Goal: Task Accomplishment & Management: Use online tool/utility

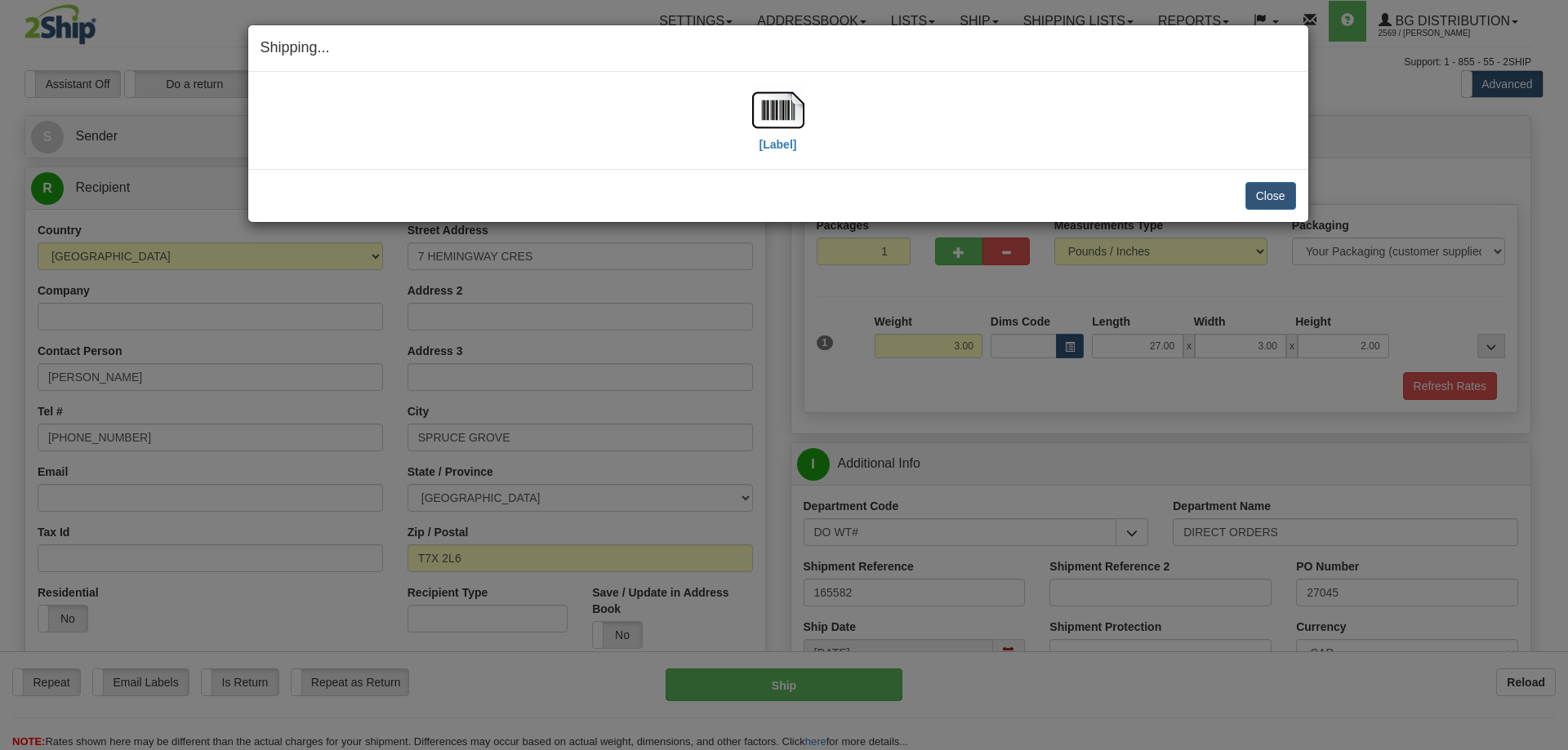
select select "AB"
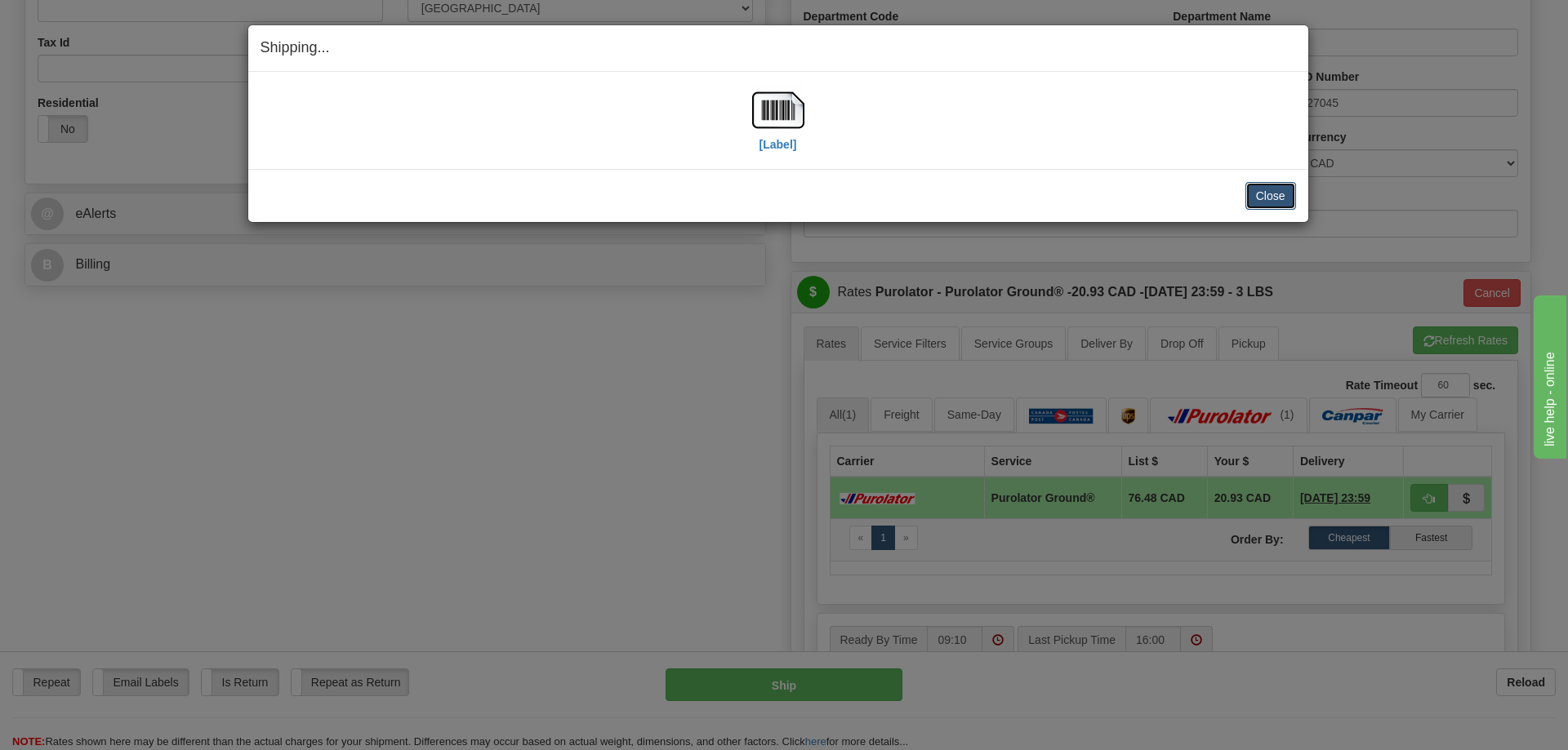
scroll to position [490, 0]
click at [1278, 189] on button "Close" at bounding box center [1270, 195] width 51 height 27
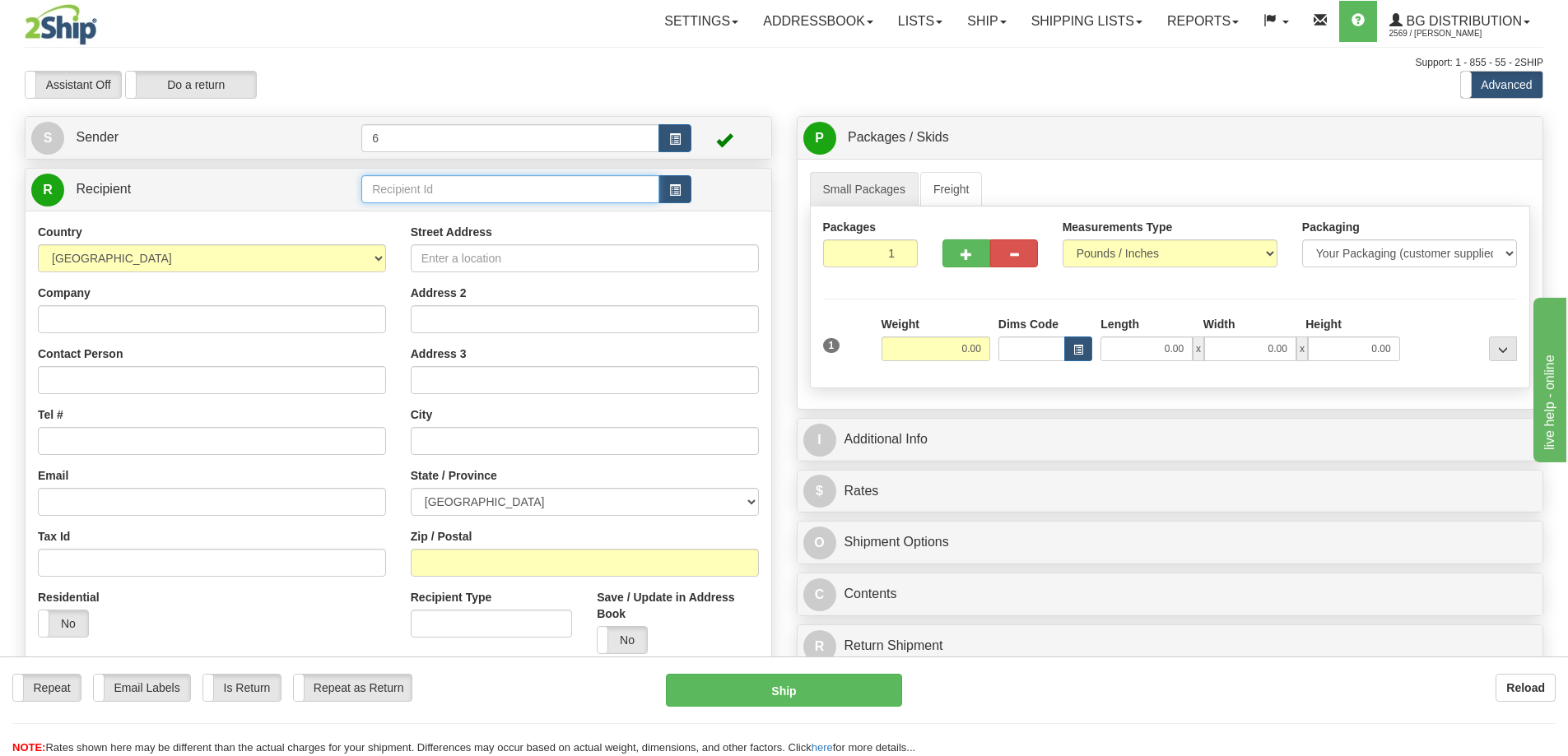
click at [467, 192] on input "text" at bounding box center [510, 189] width 298 height 28
click at [464, 223] on div "41042" at bounding box center [507, 217] width 282 height 18
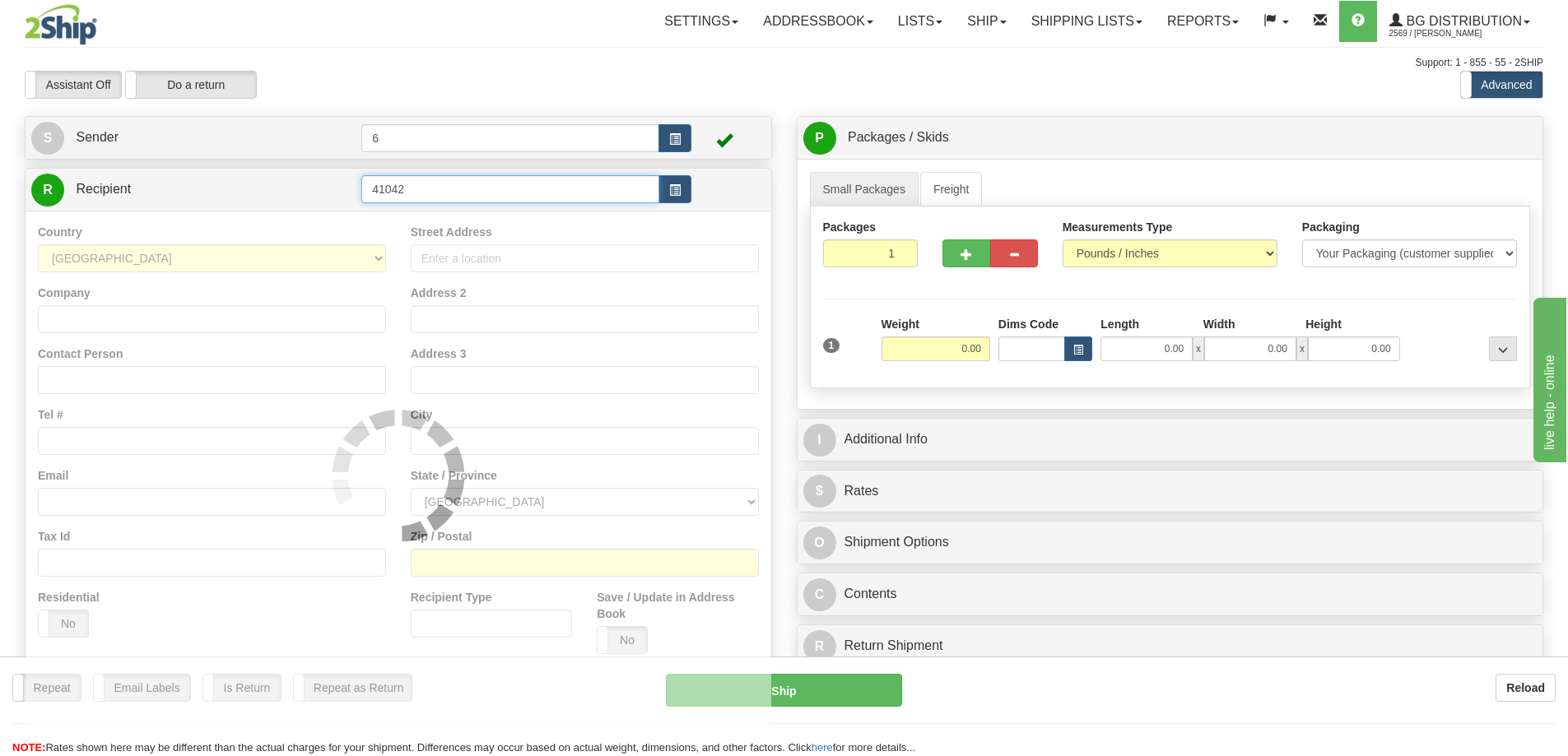
type input "41042"
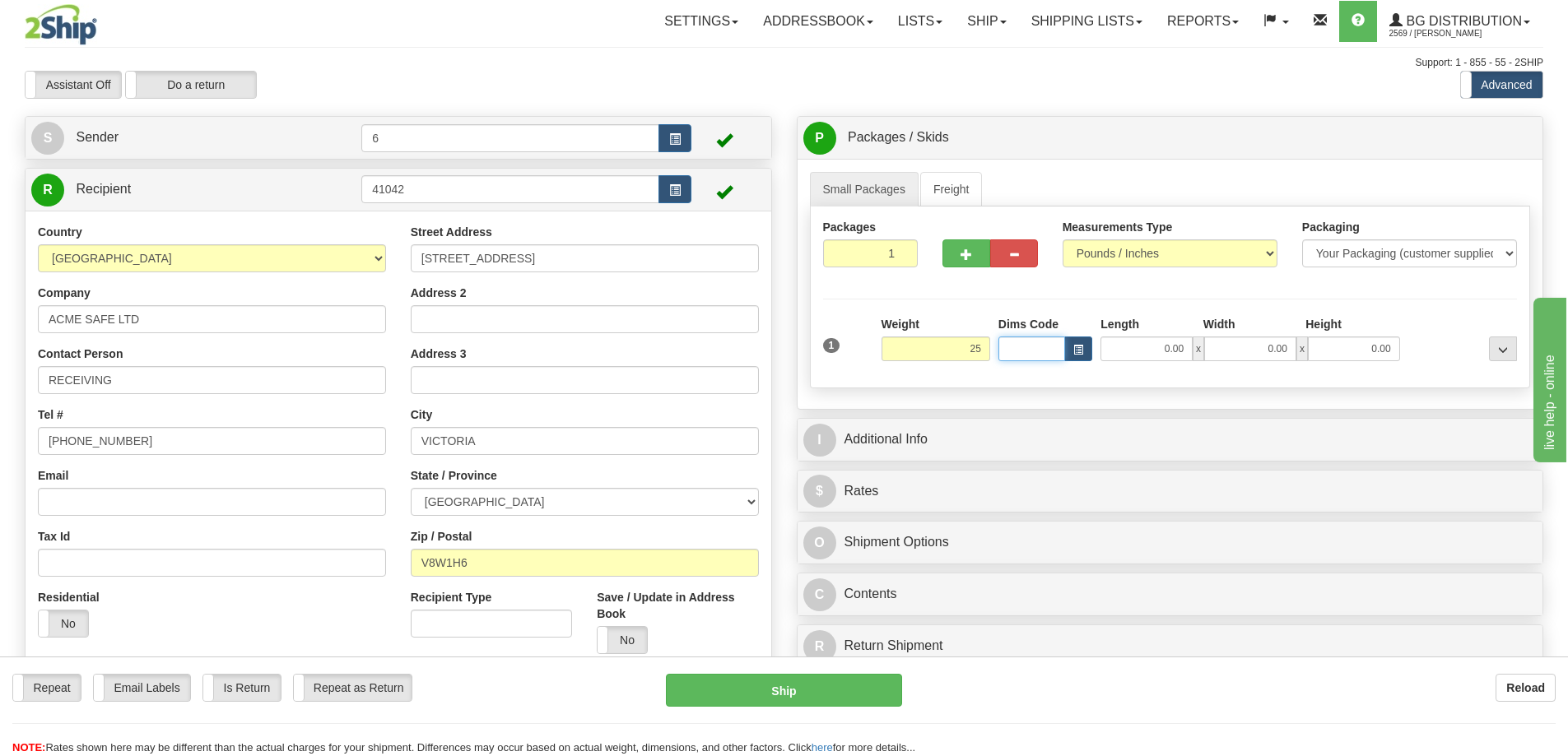
type input "25.00"
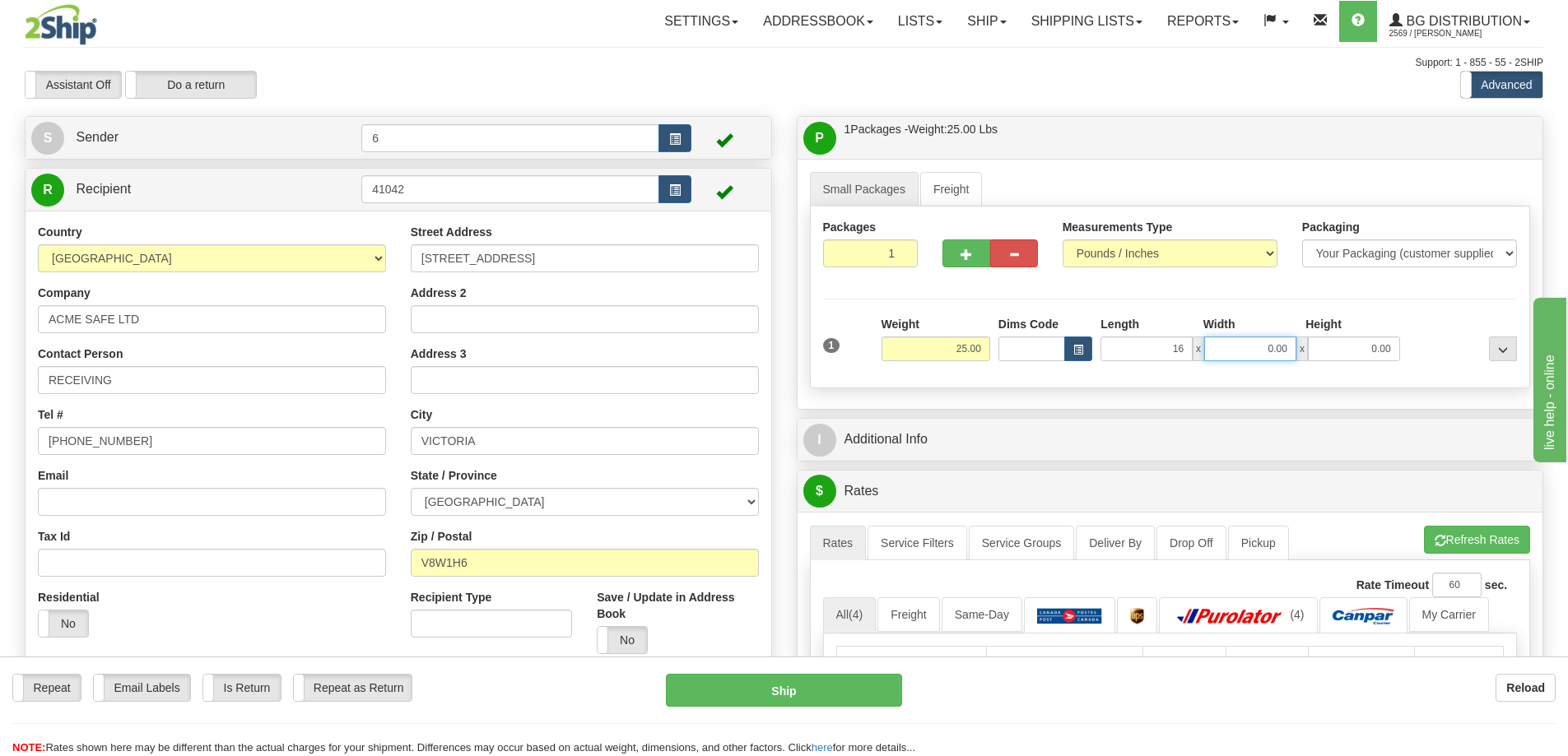
type input "16.00"
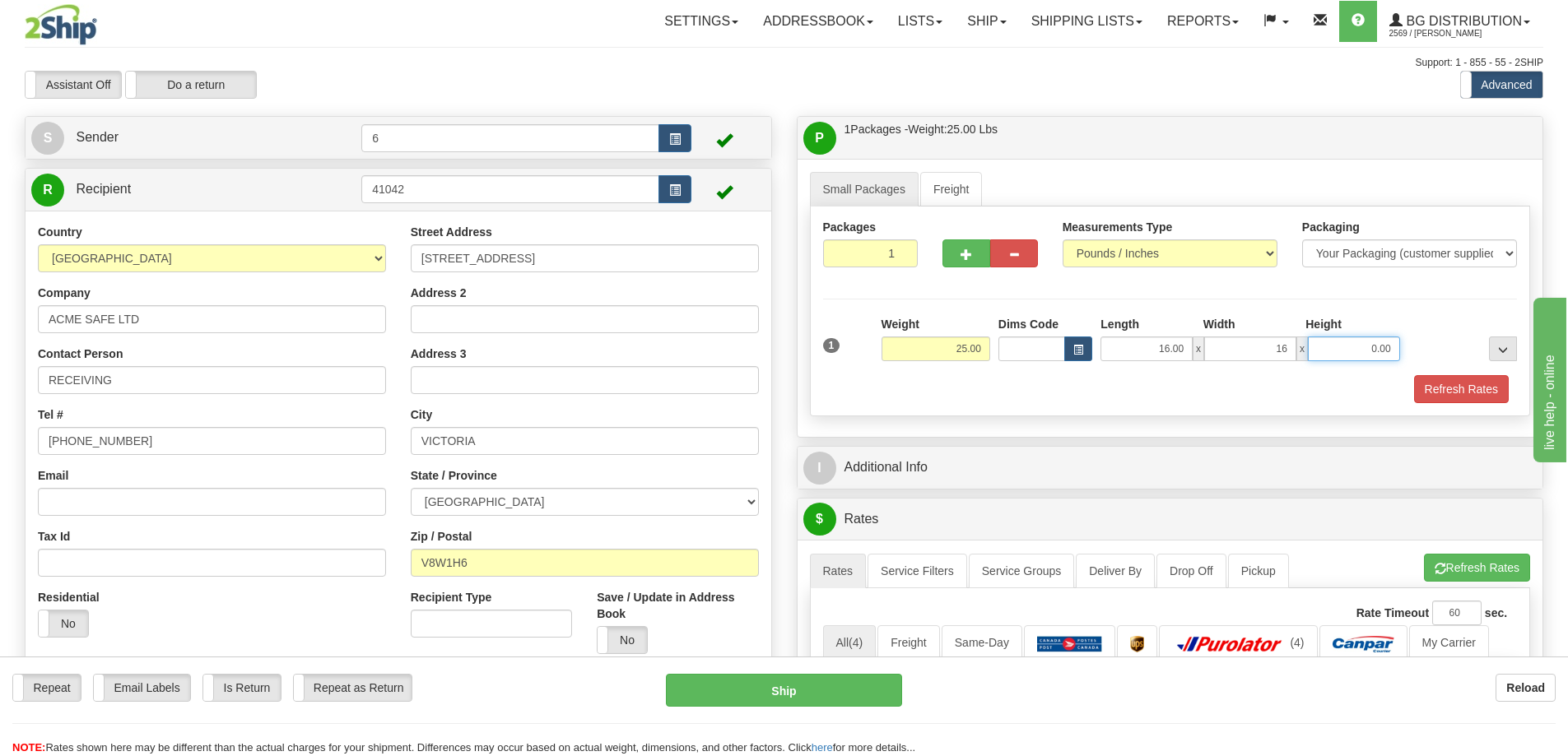
type input "16.00"
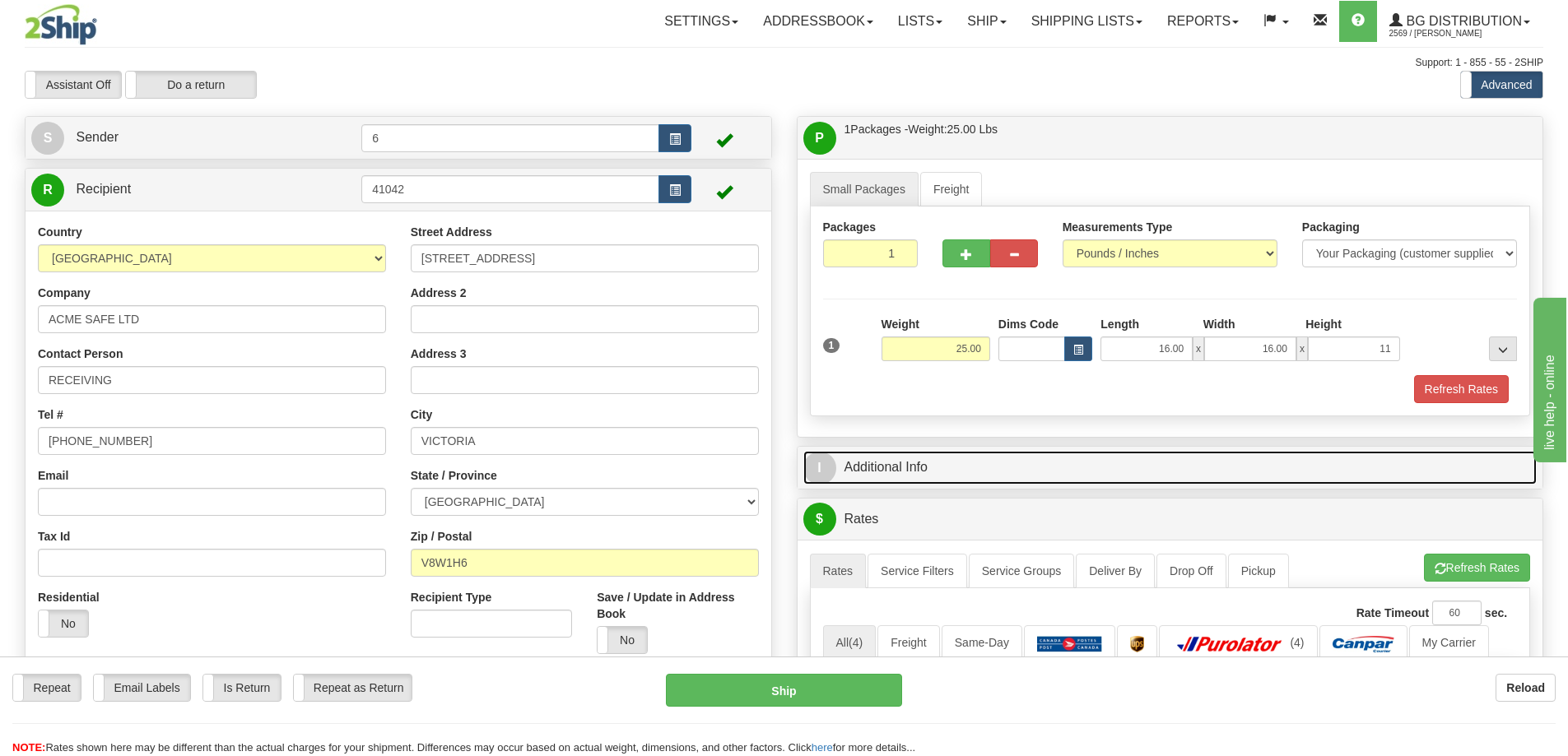
type input "11.00"
click at [928, 466] on link "I Additional Info" at bounding box center [1170, 468] width 734 height 34
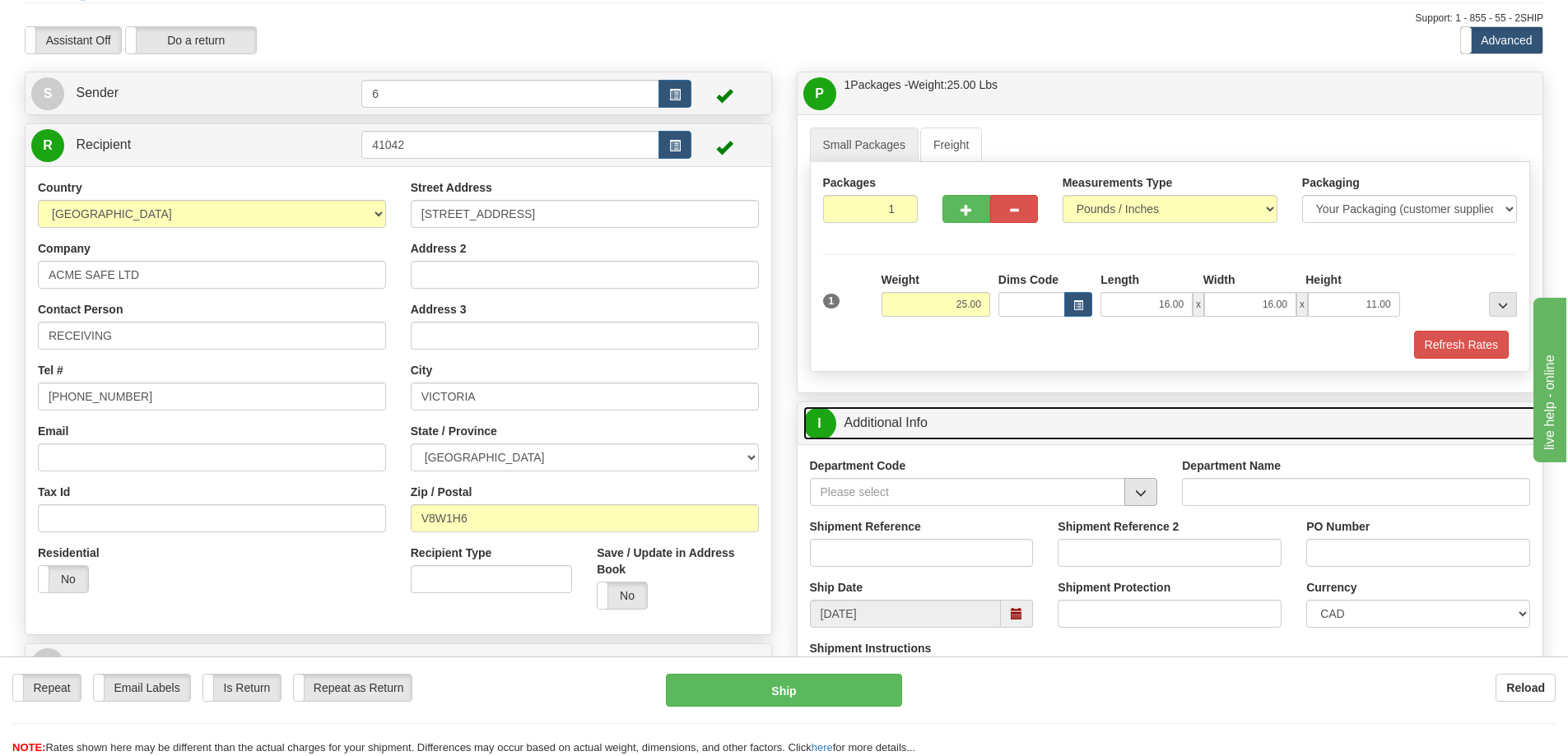
scroll to position [83, 0]
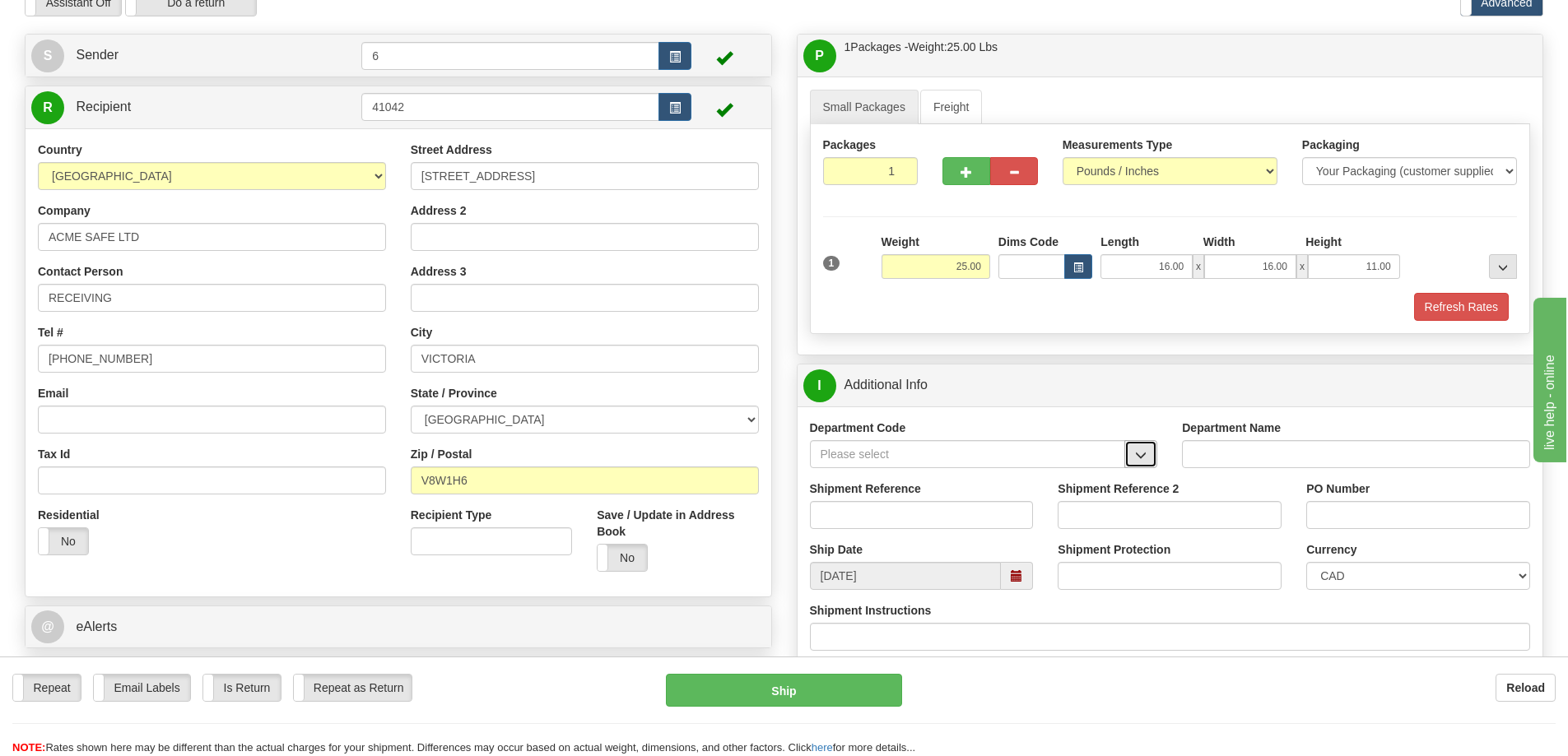
click at [1143, 453] on span "button" at bounding box center [1141, 455] width 11 height 10
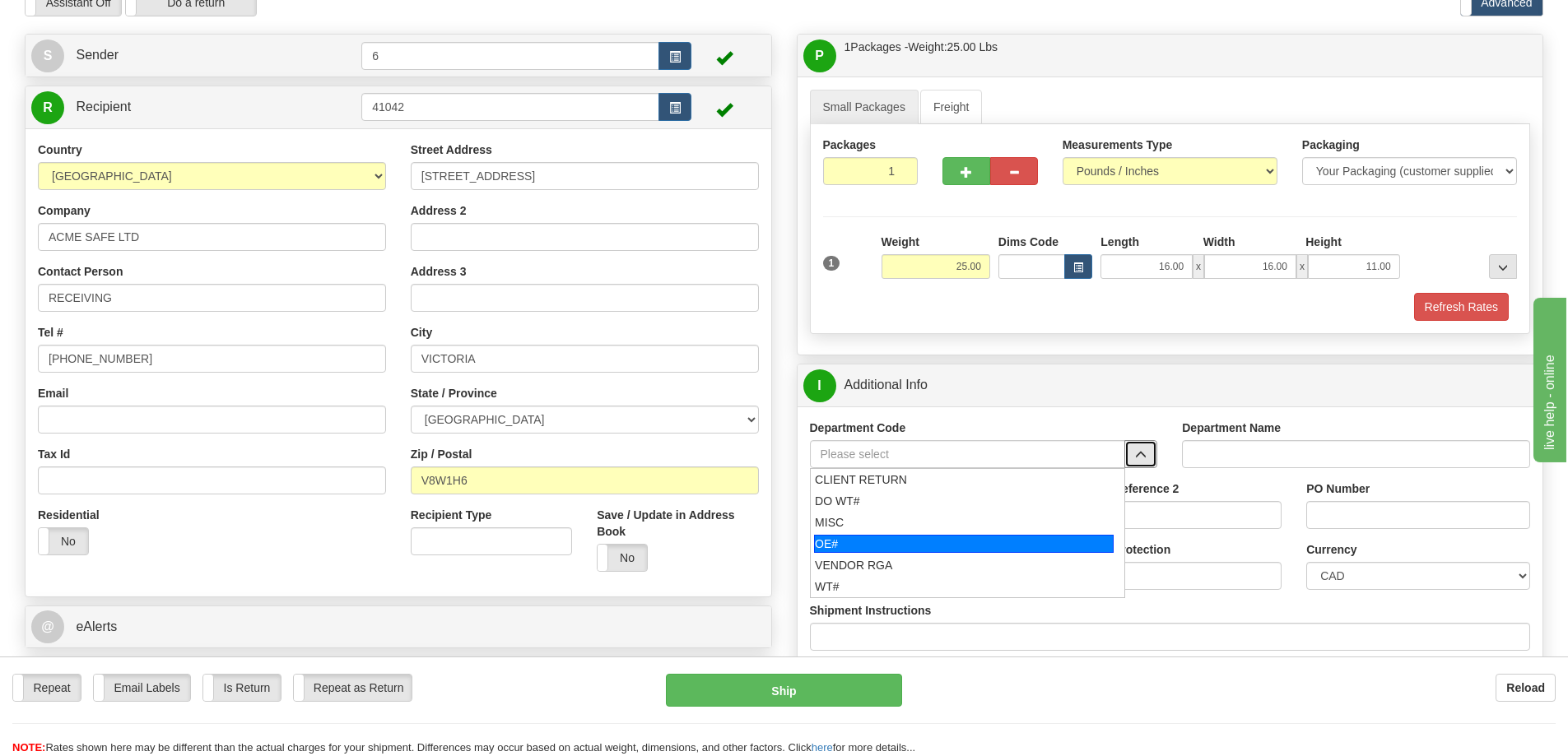
click at [927, 539] on div "OE#" at bounding box center [963, 543] width 299 height 18
type input "OE#"
type input "ORDERS"
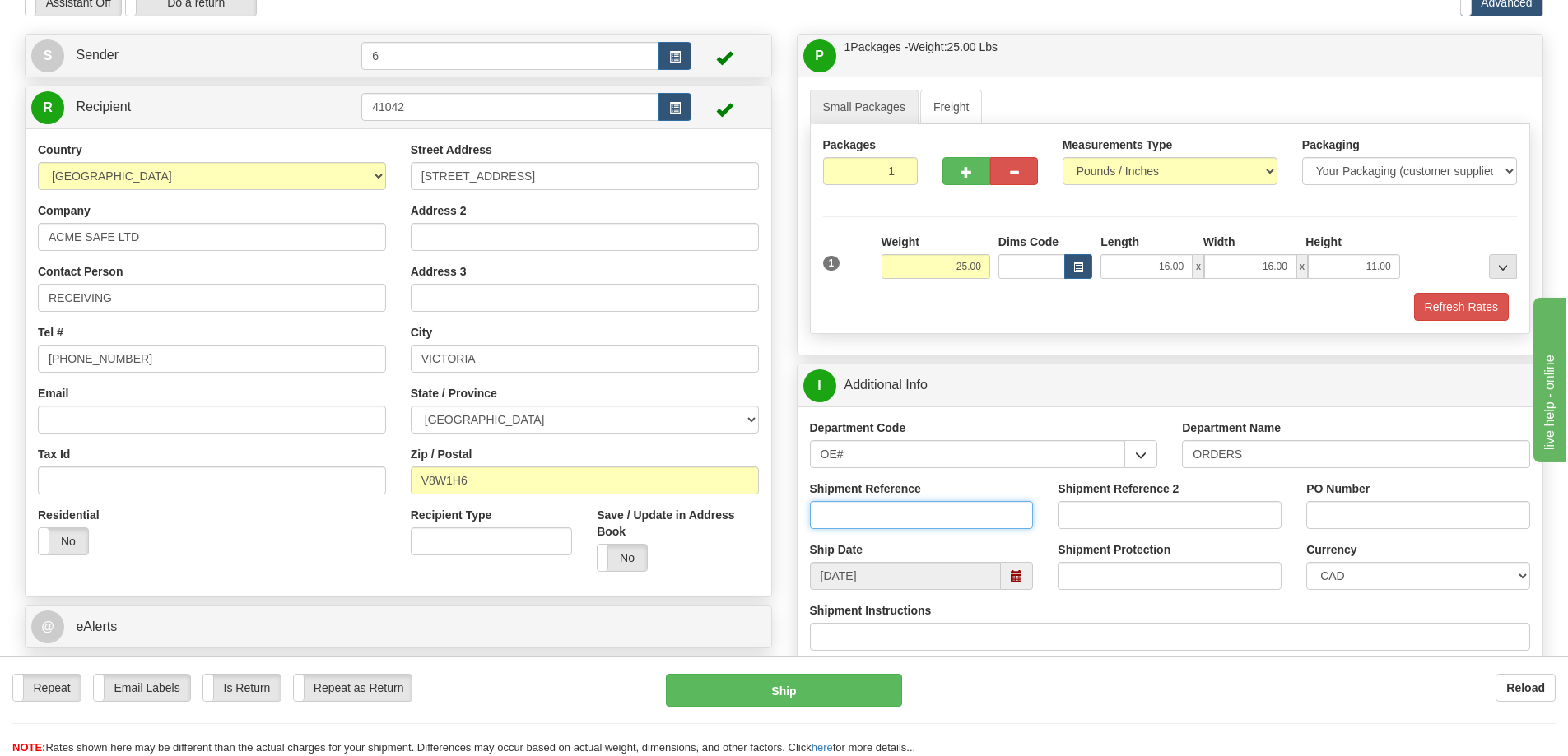
click at [976, 524] on input "Shipment Reference" at bounding box center [922, 515] width 224 height 28
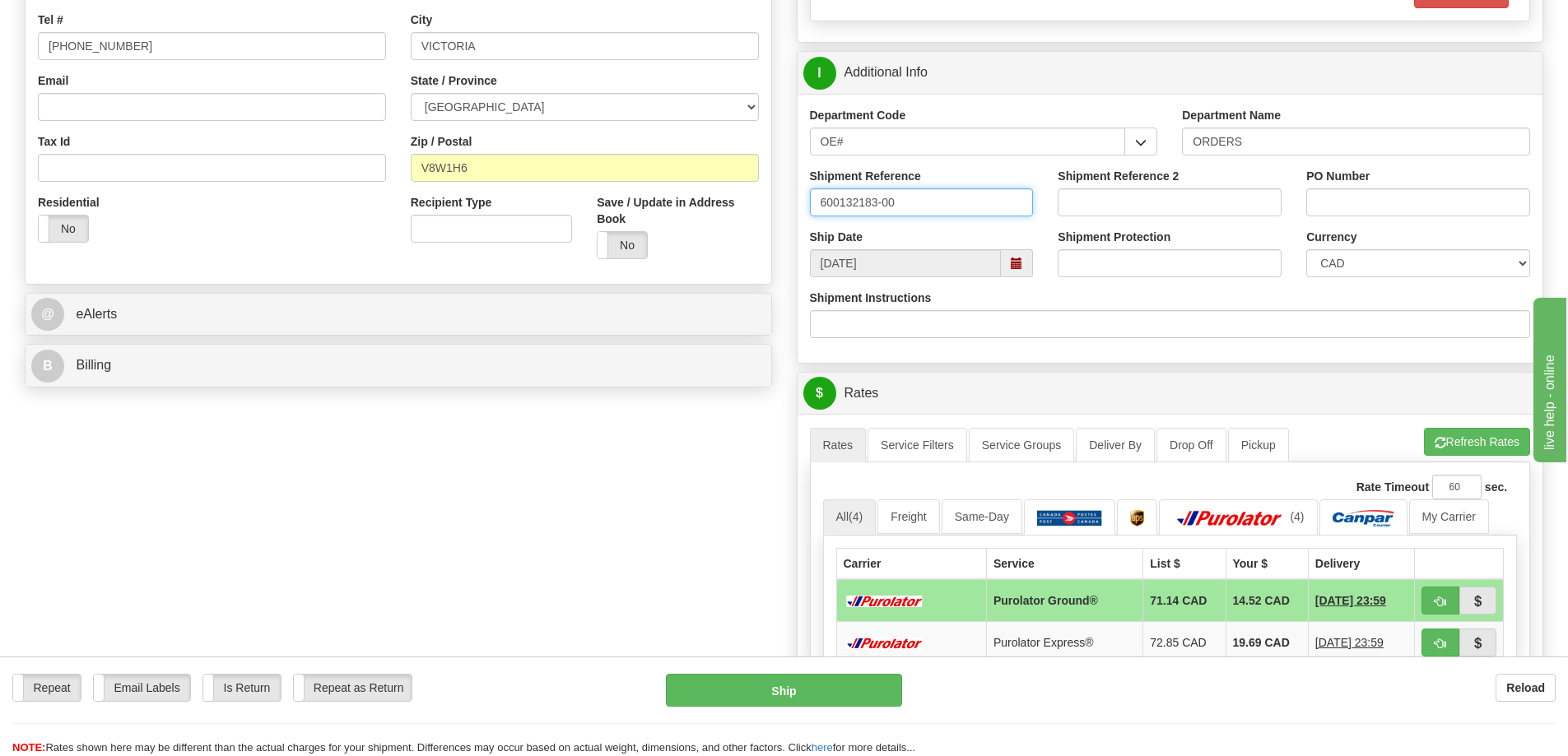
scroll to position [494, 0]
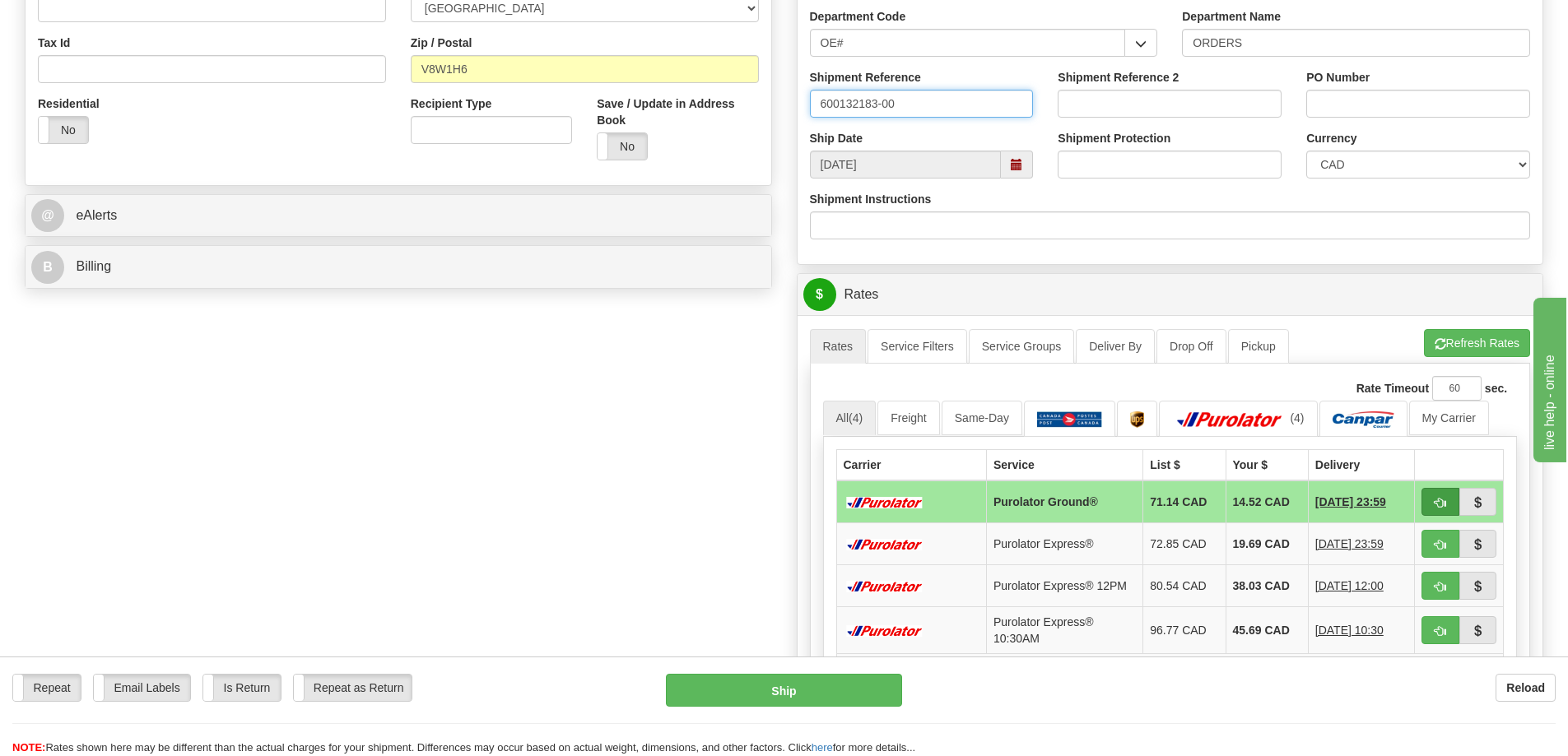
type input "600132183-00"
click at [1438, 501] on span "button" at bounding box center [1440, 502] width 11 height 10
type input "260"
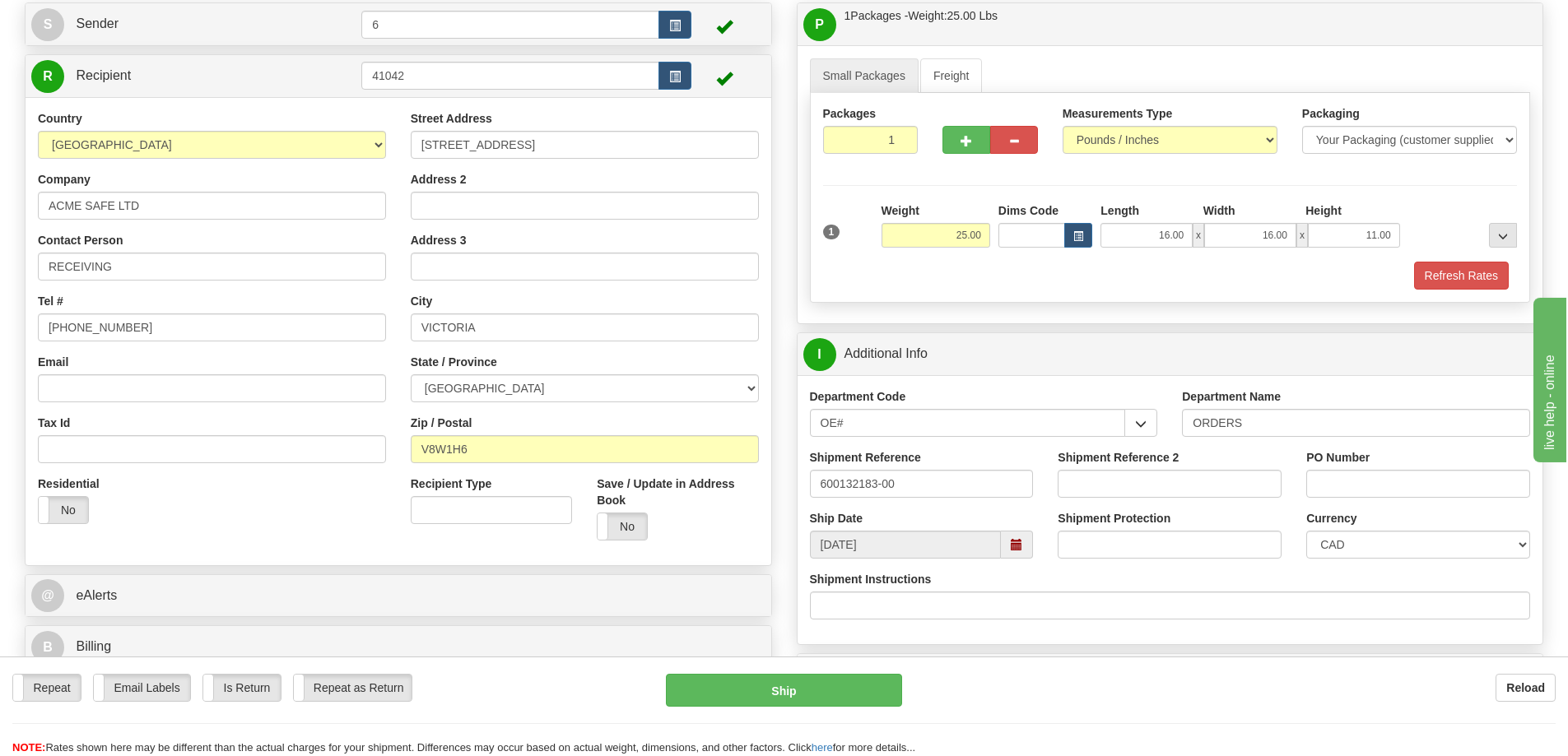
scroll to position [83, 0]
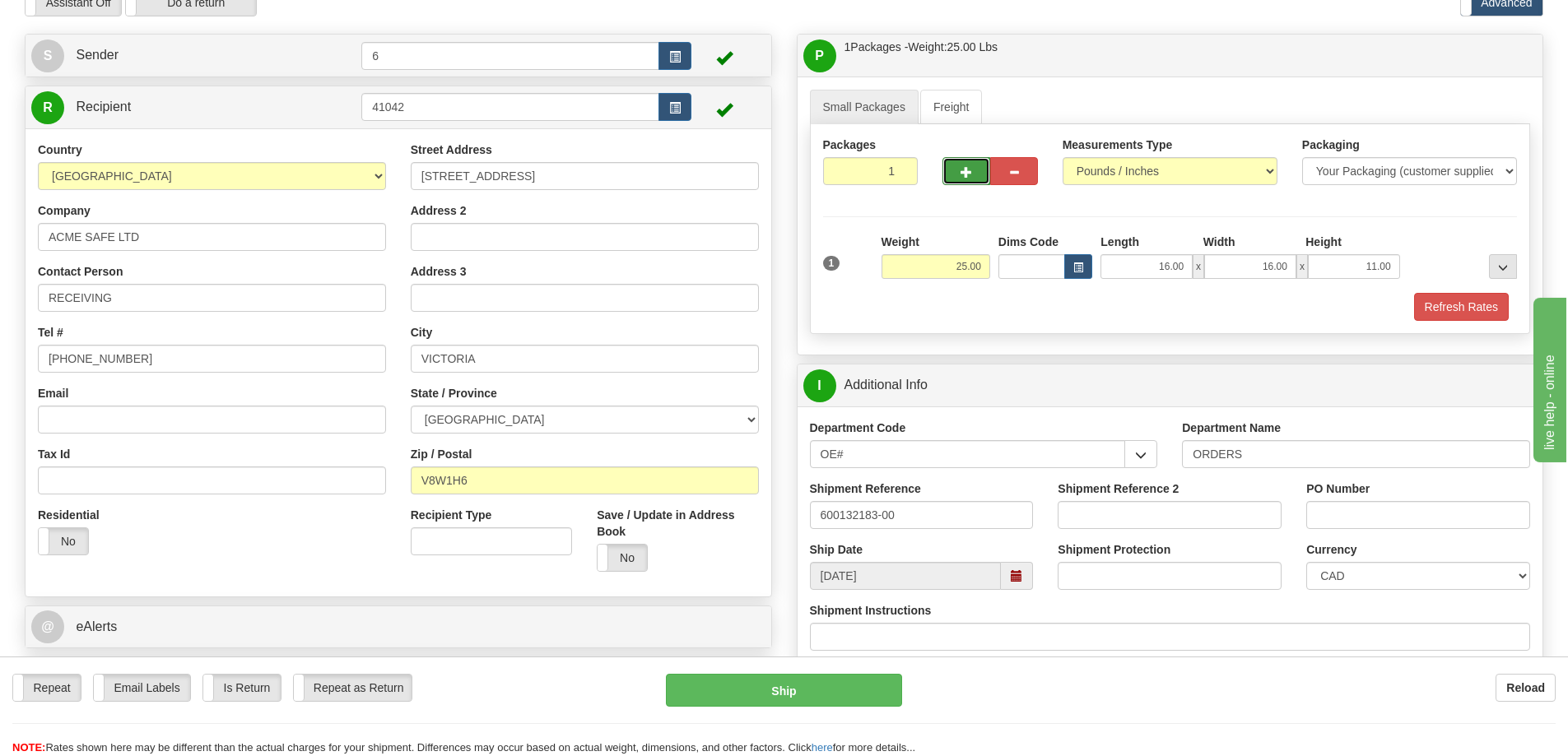
click at [962, 178] on span "button" at bounding box center [966, 172] width 11 height 10
radio input "true"
type input "2"
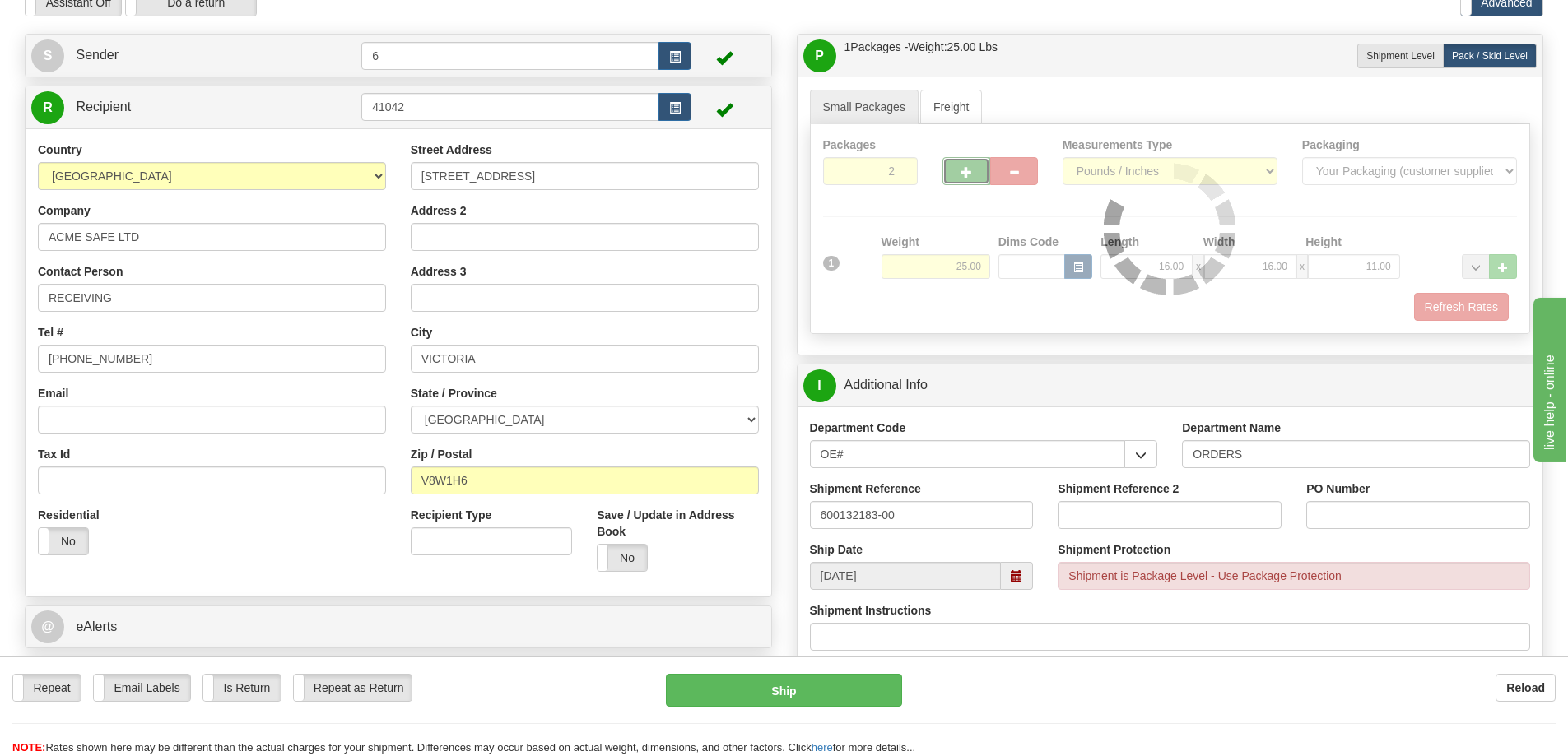
type input "260"
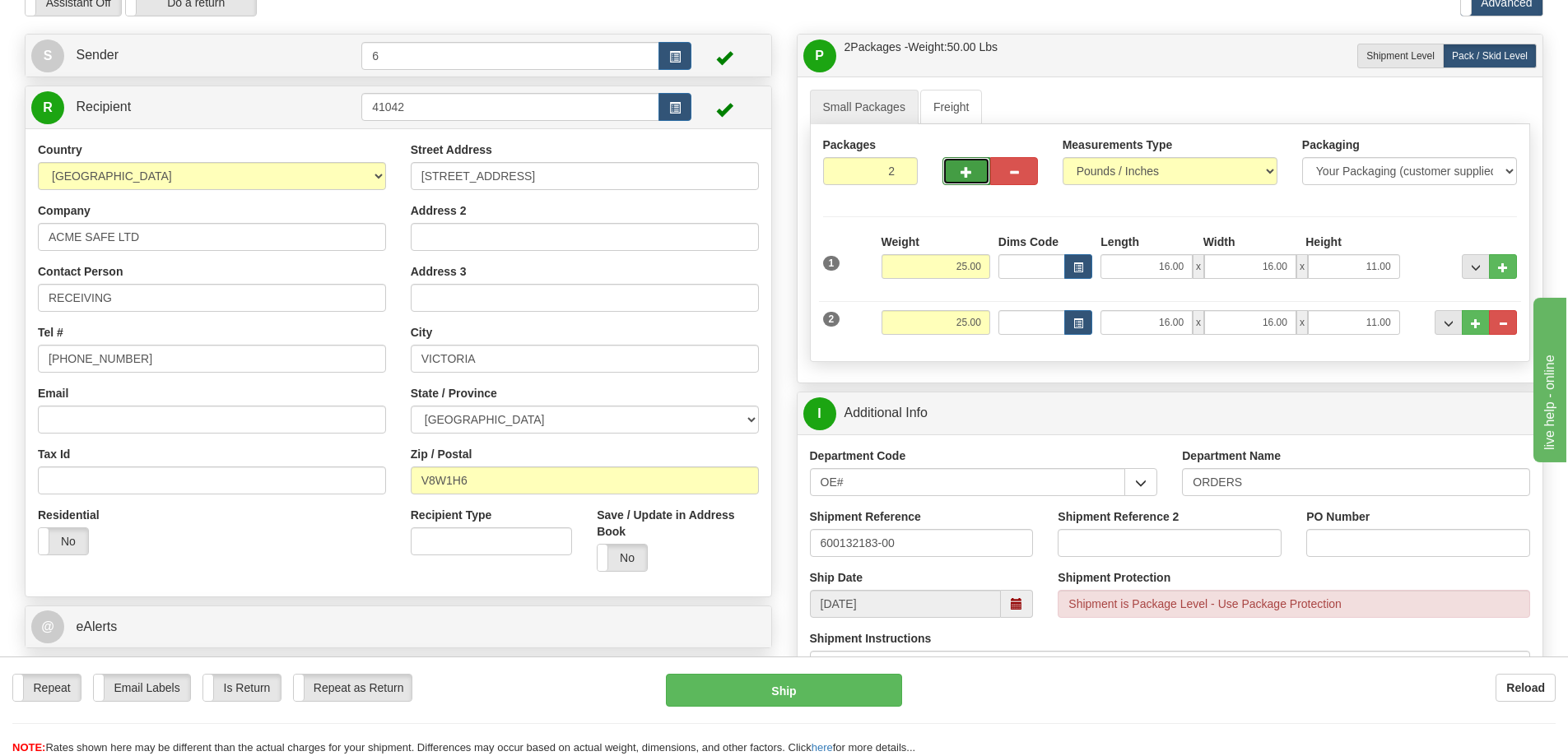
click at [962, 178] on span "button" at bounding box center [966, 172] width 11 height 10
type input "3"
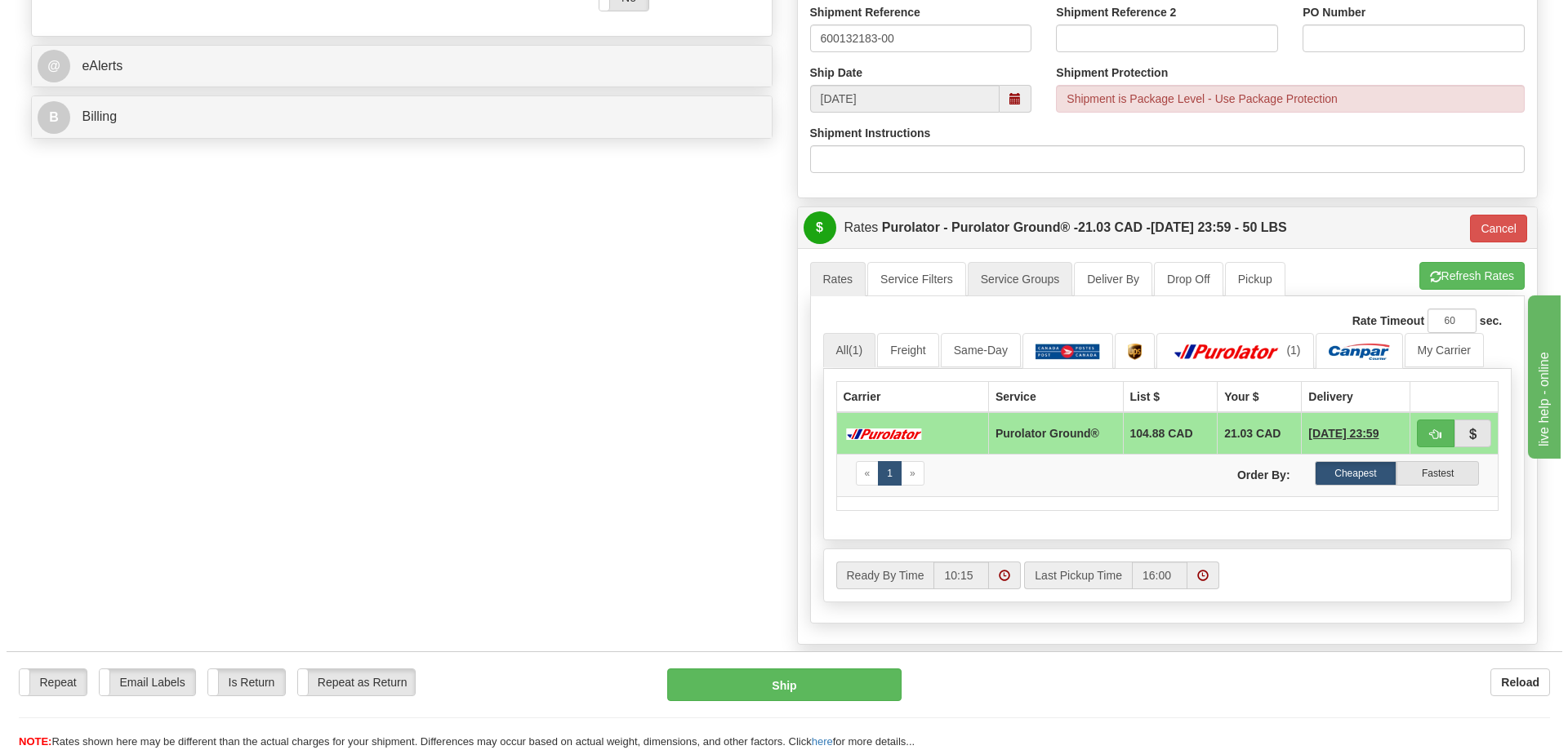
scroll to position [653, 0]
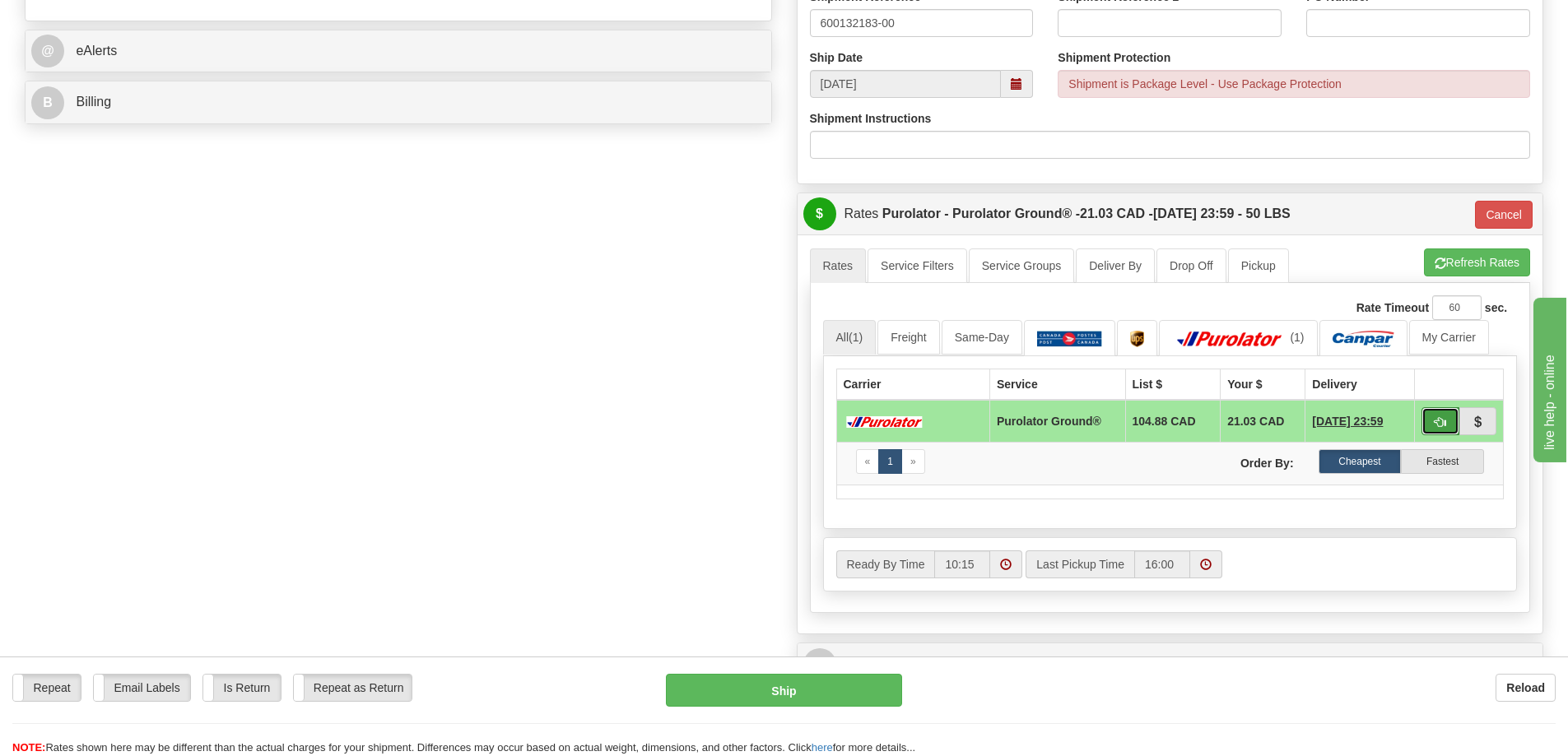
click at [1442, 421] on span "button" at bounding box center [1440, 422] width 11 height 10
click at [778, 693] on button "Ship" at bounding box center [784, 690] width 236 height 33
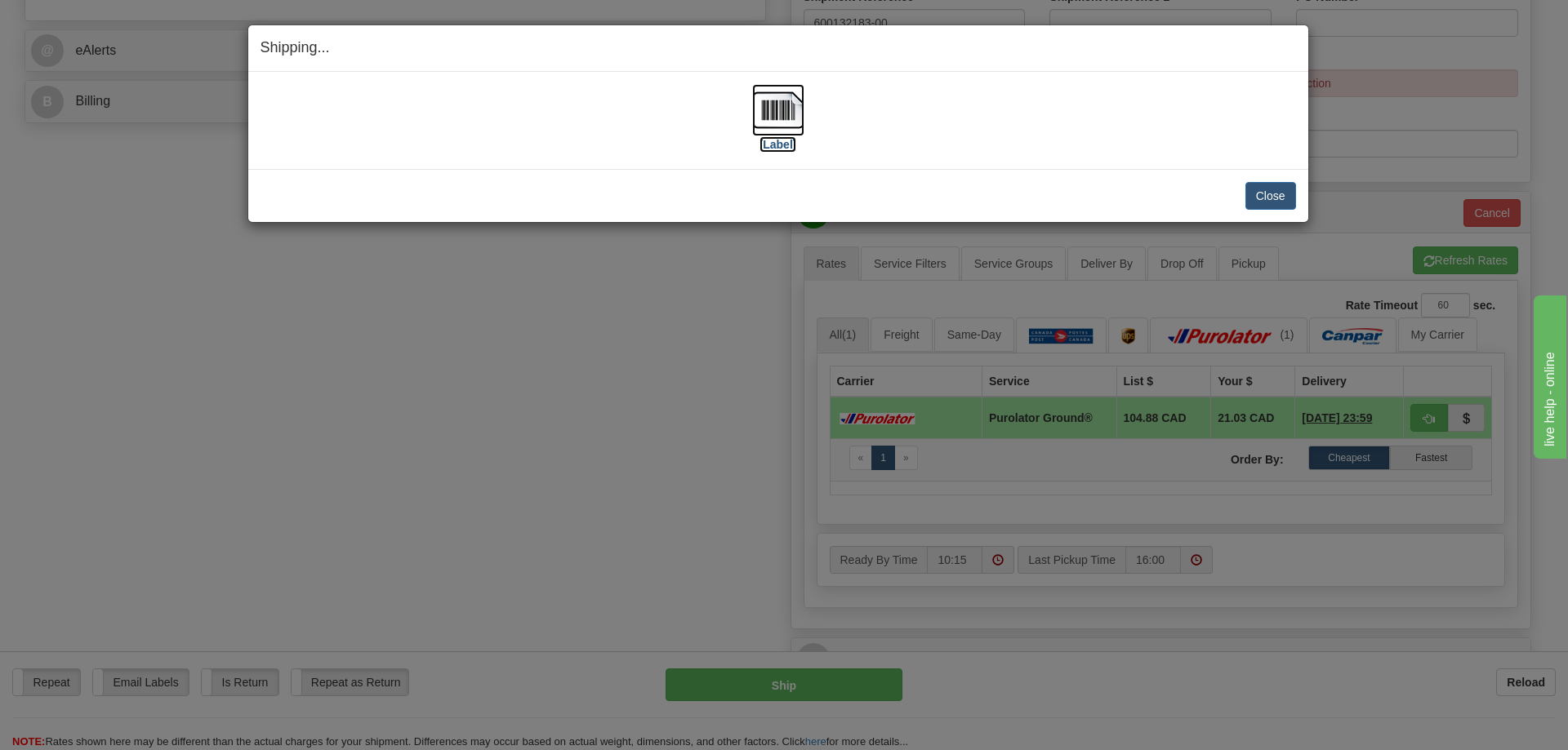
click at [779, 114] on img at bounding box center [777, 109] width 52 height 52
click at [1262, 198] on button "Close" at bounding box center [1270, 195] width 51 height 27
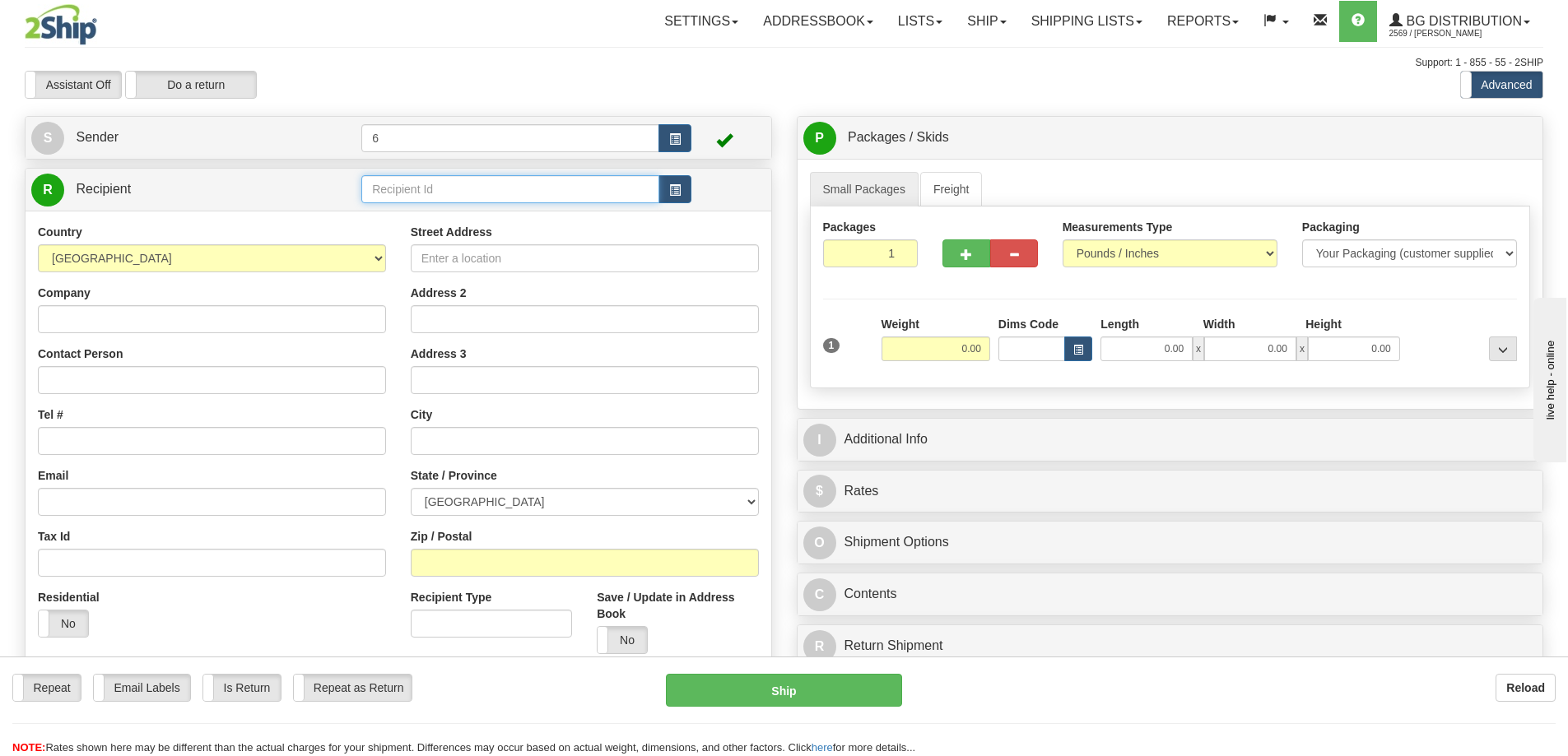
click at [432, 190] on input "text" at bounding box center [510, 189] width 298 height 28
click at [405, 221] on div "45028" at bounding box center [507, 217] width 282 height 18
type input "45028"
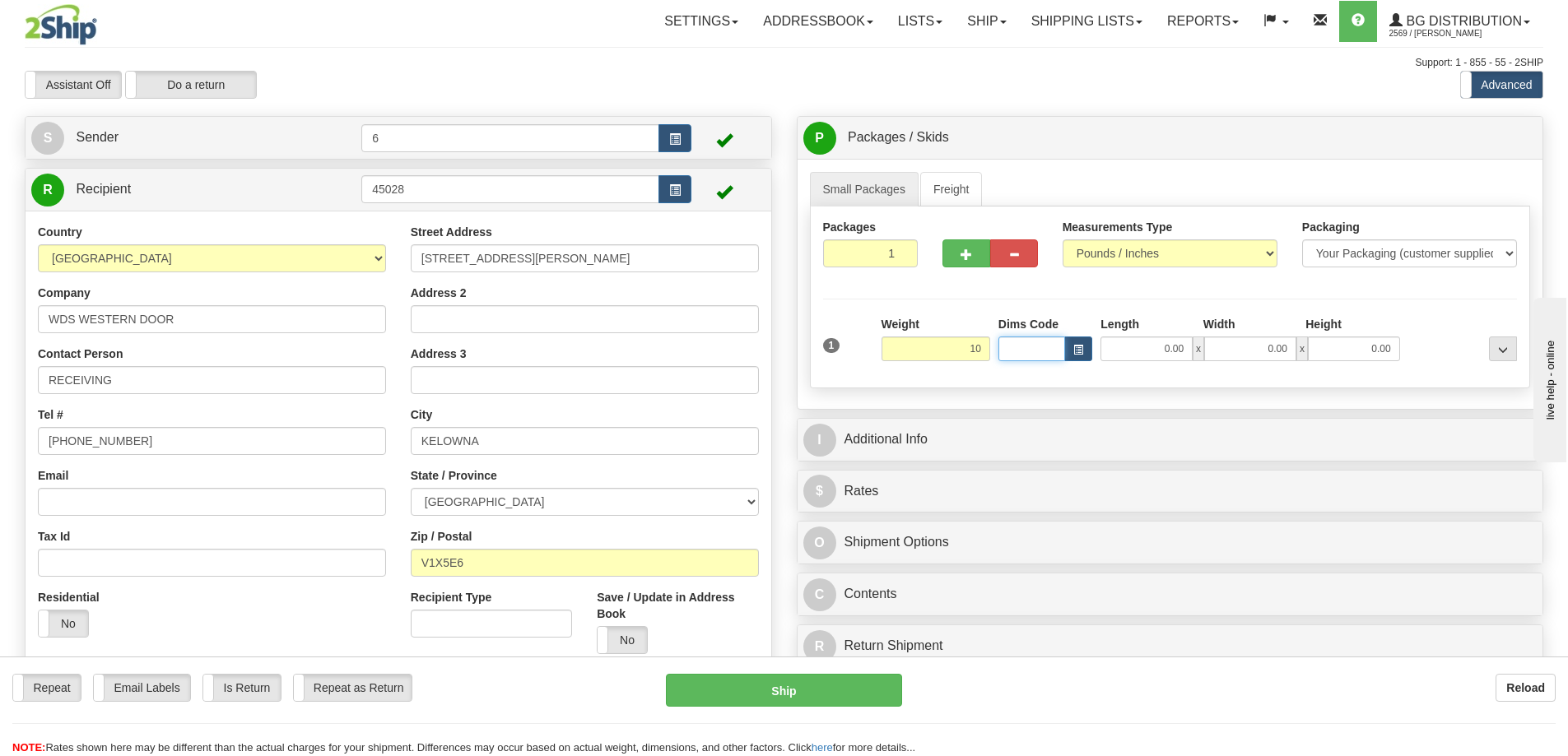
type input "10.00"
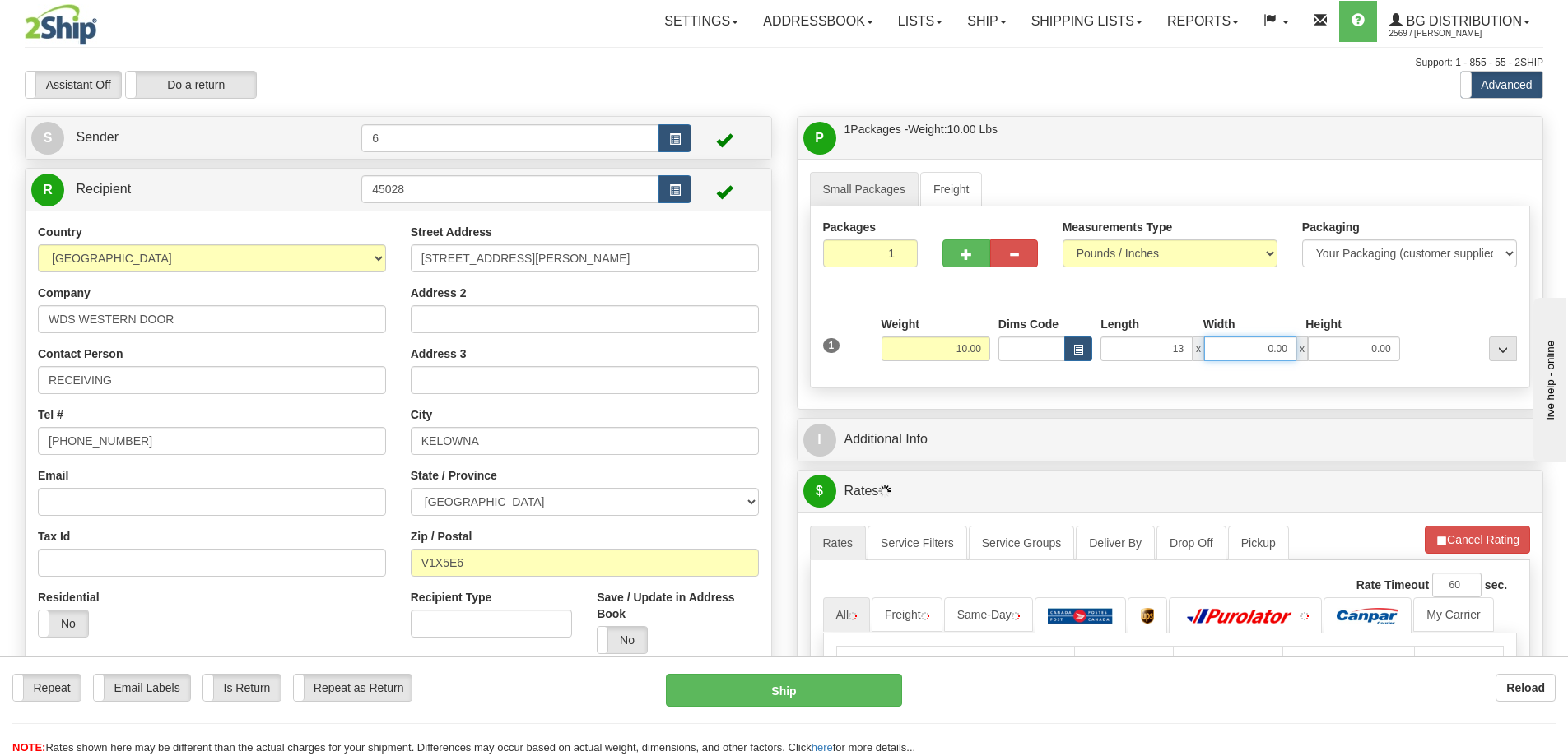
type input "13.00"
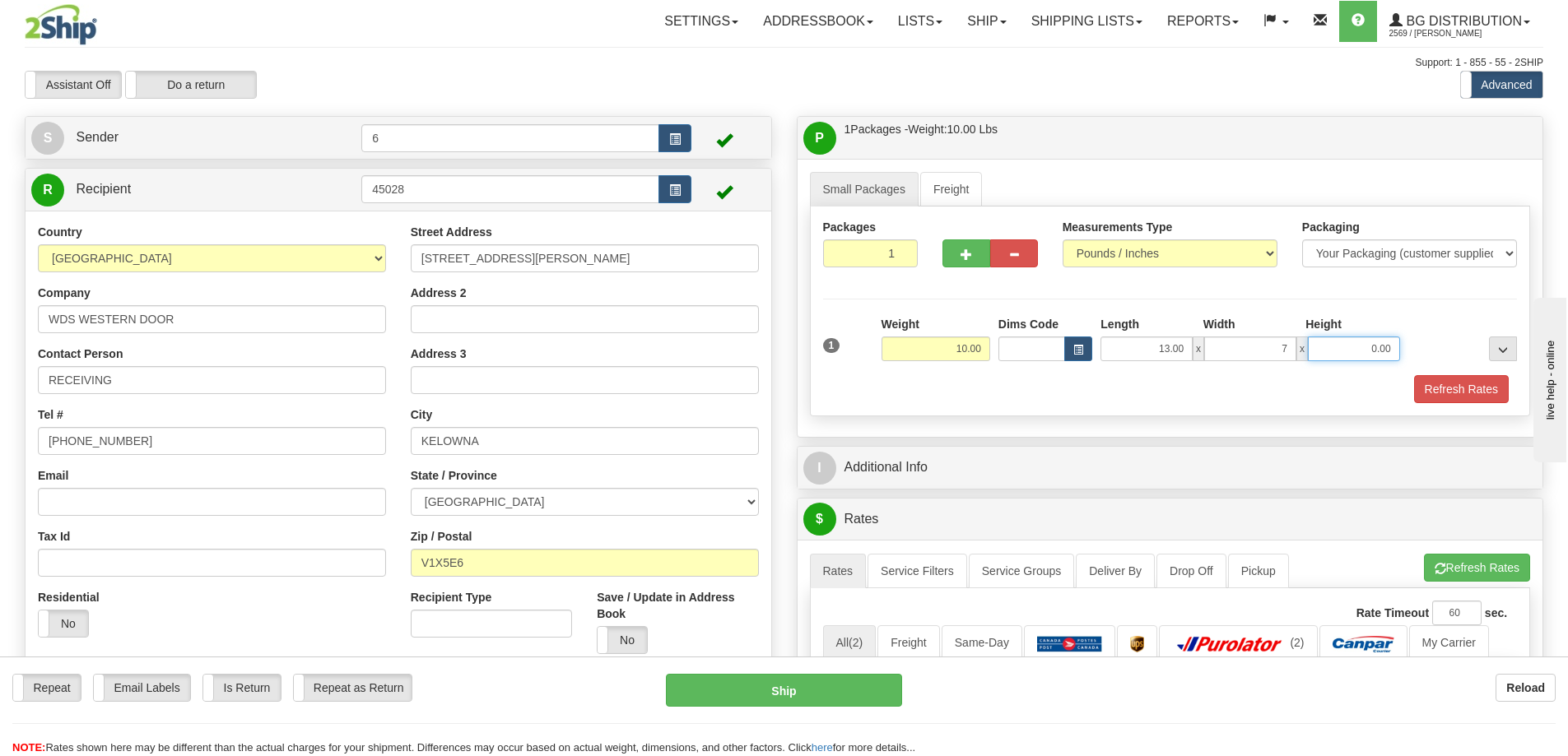
type input "7.00"
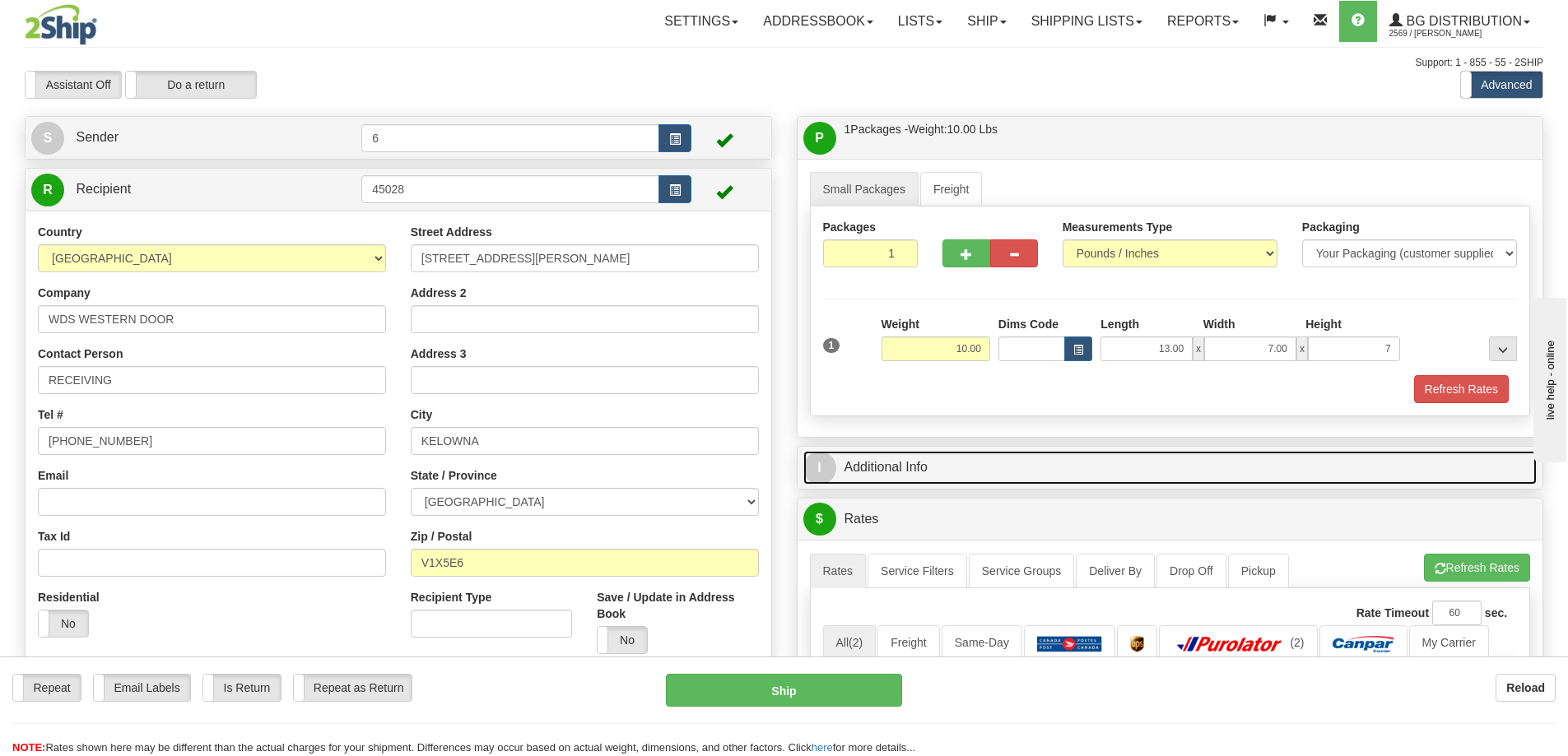
type input "7.00"
click at [963, 479] on link "I Additional Info" at bounding box center [1170, 468] width 734 height 34
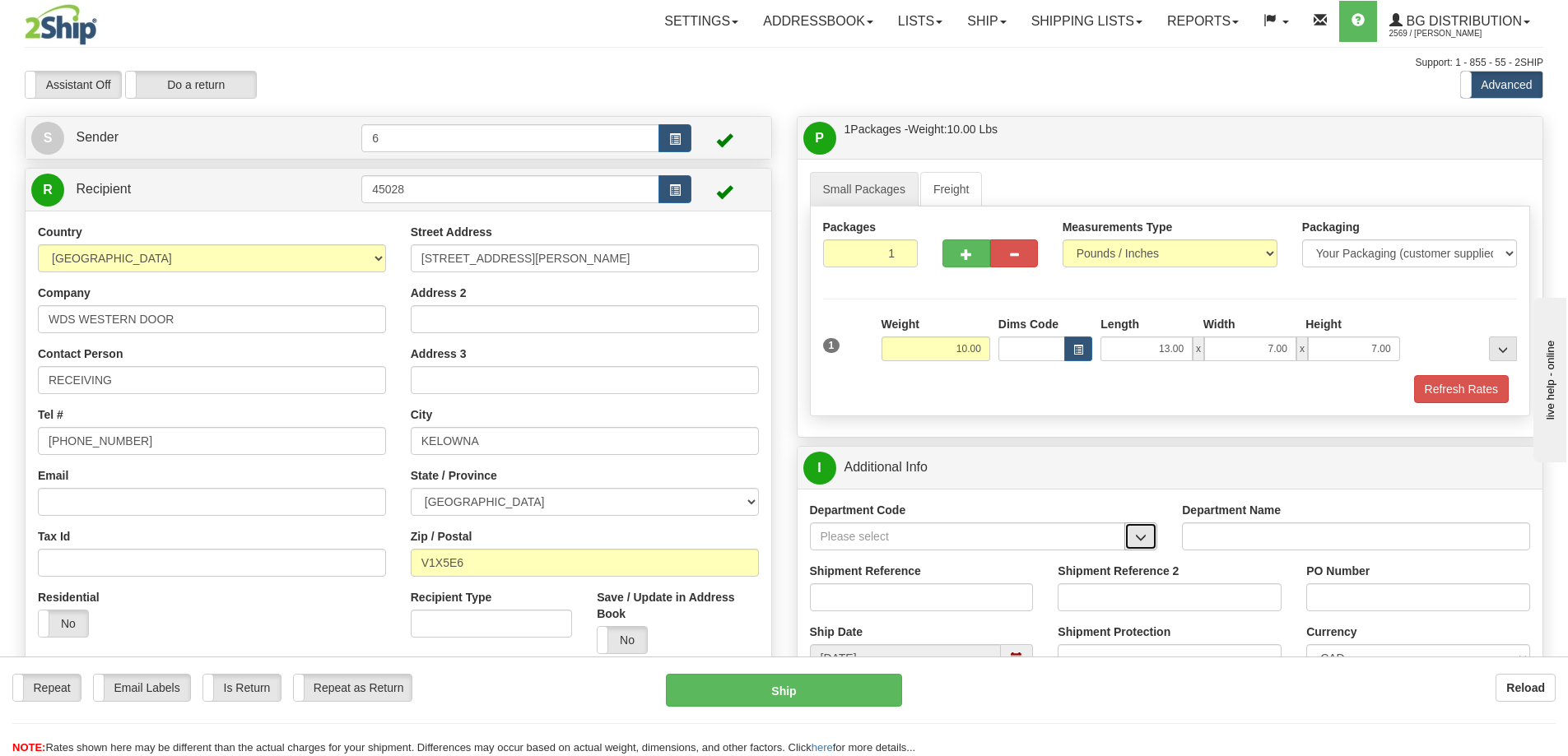
click at [1138, 533] on span "button" at bounding box center [1141, 538] width 11 height 10
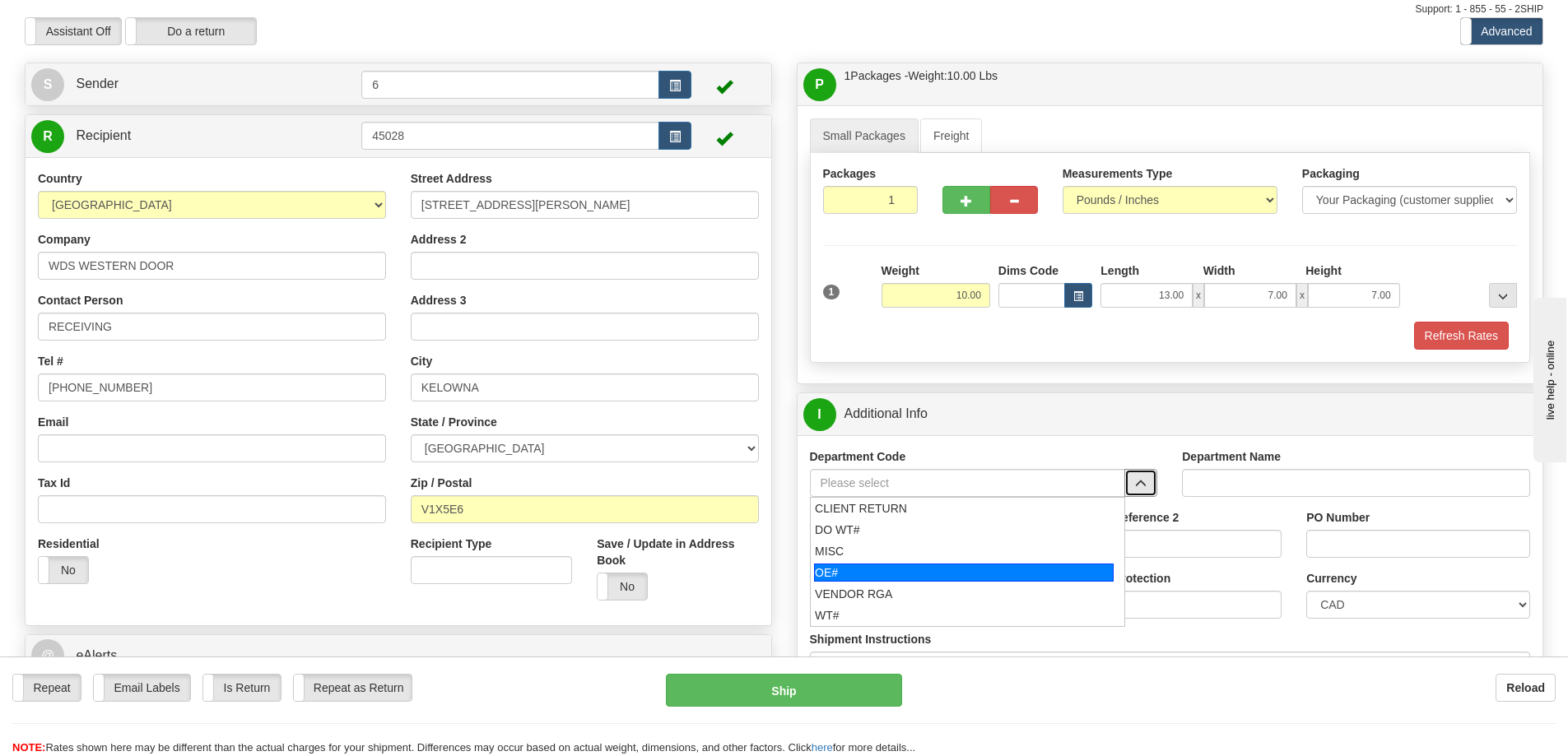
scroll to position [83, 0]
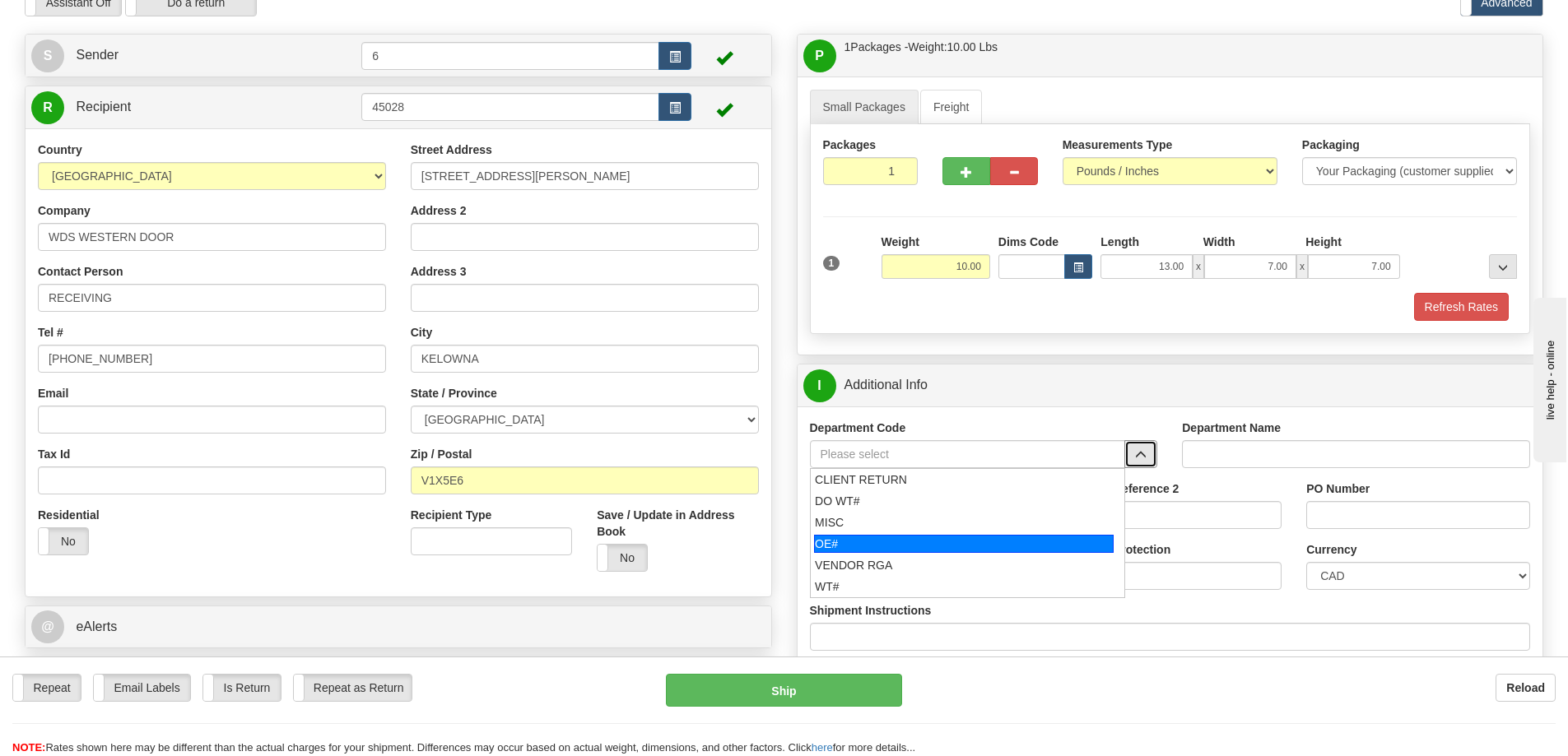
click at [909, 538] on div "OE#" at bounding box center [963, 543] width 299 height 18
type input "OE#"
type input "ORDERS"
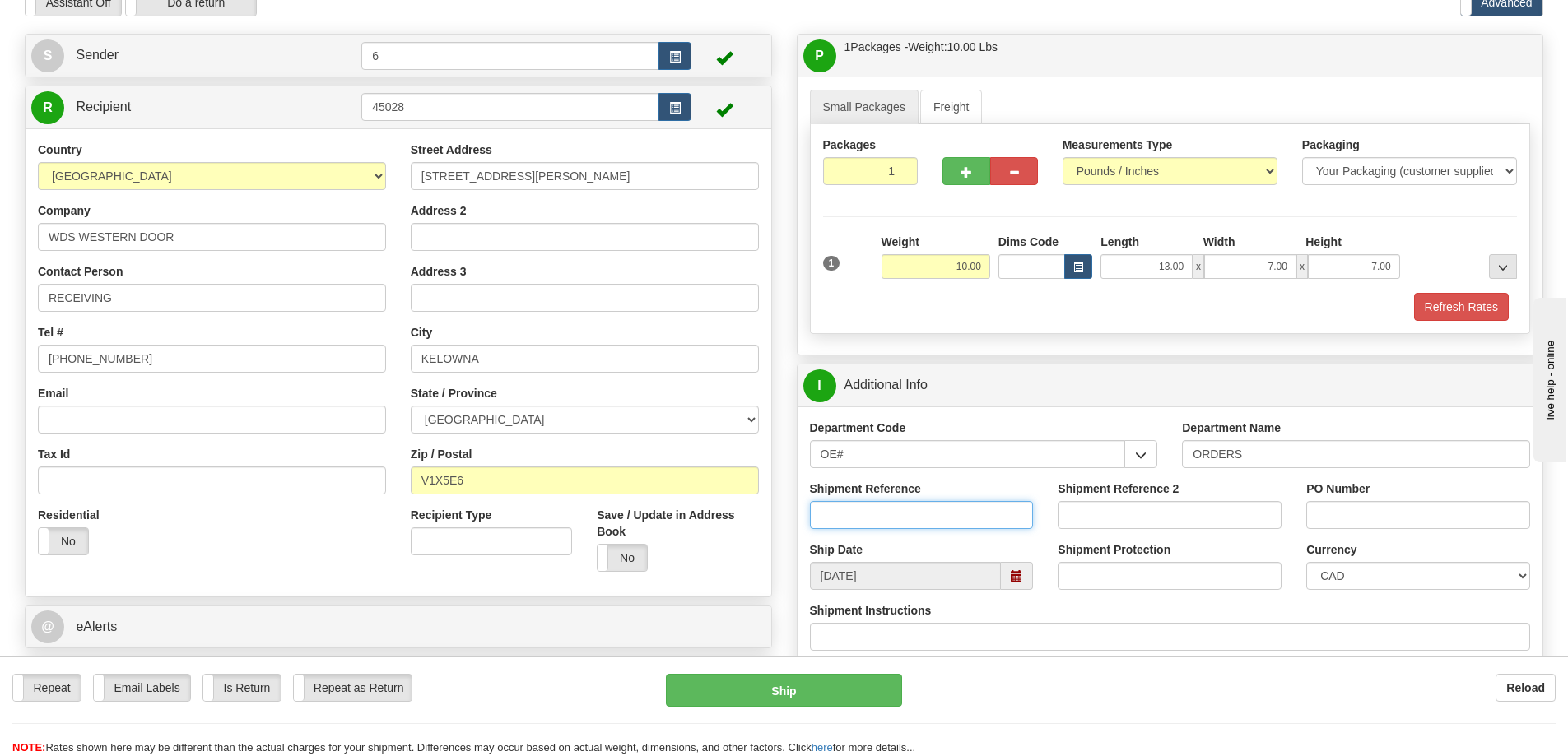
click at [828, 513] on input "Shipment Reference" at bounding box center [922, 515] width 224 height 28
type input "60027364-00"
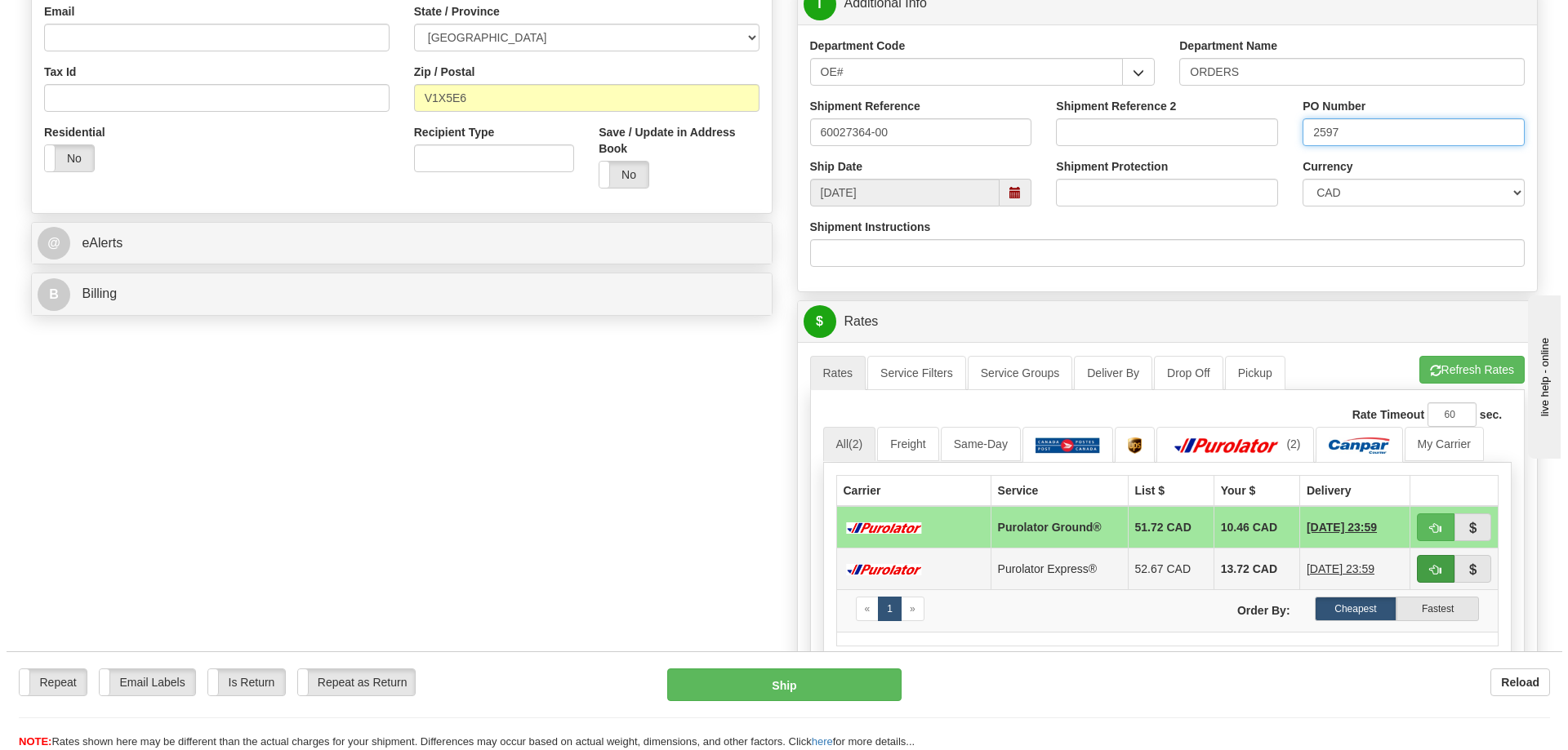
scroll to position [490, 0]
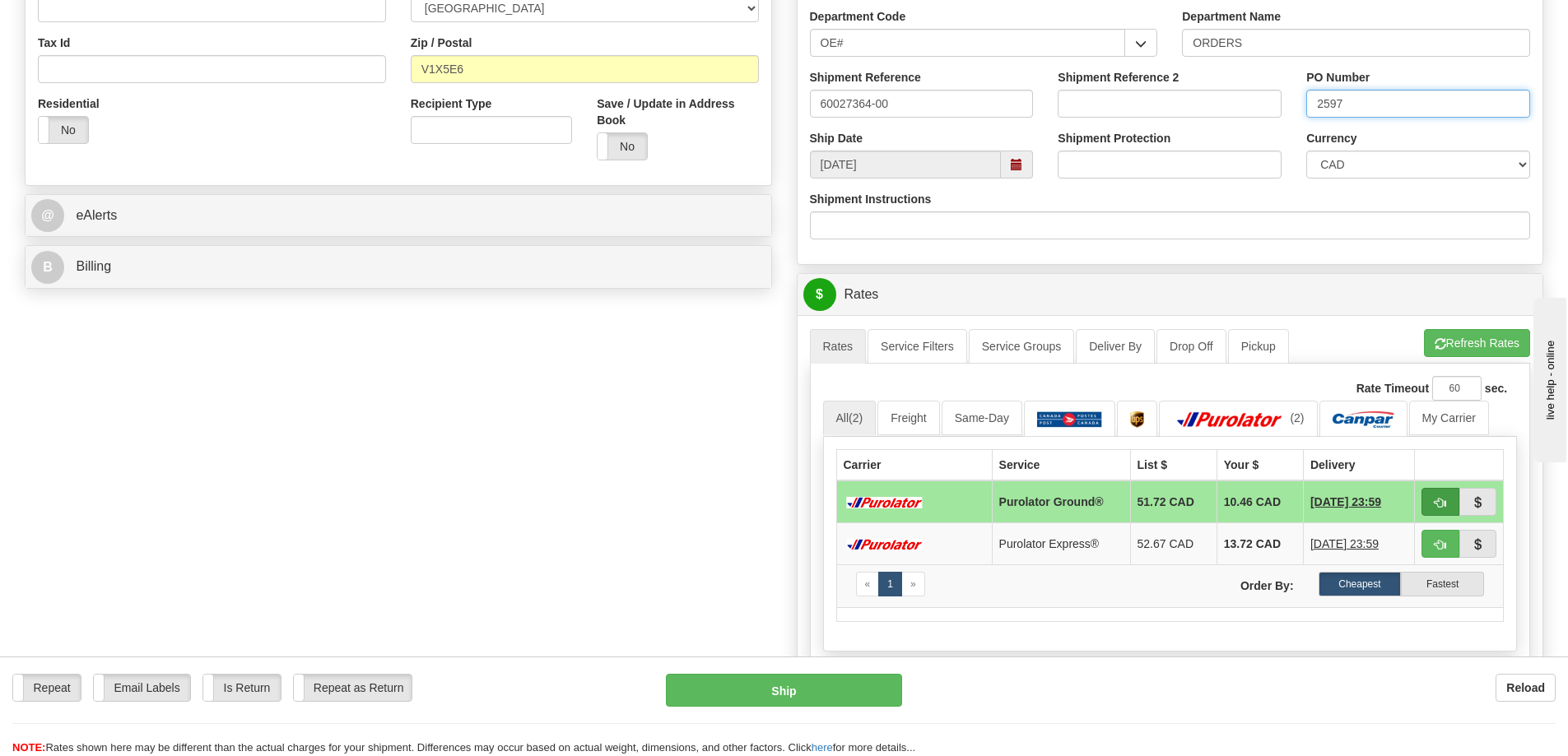
type input "2597"
click at [1430, 503] on button "button" at bounding box center [1440, 501] width 38 height 28
type input "260"
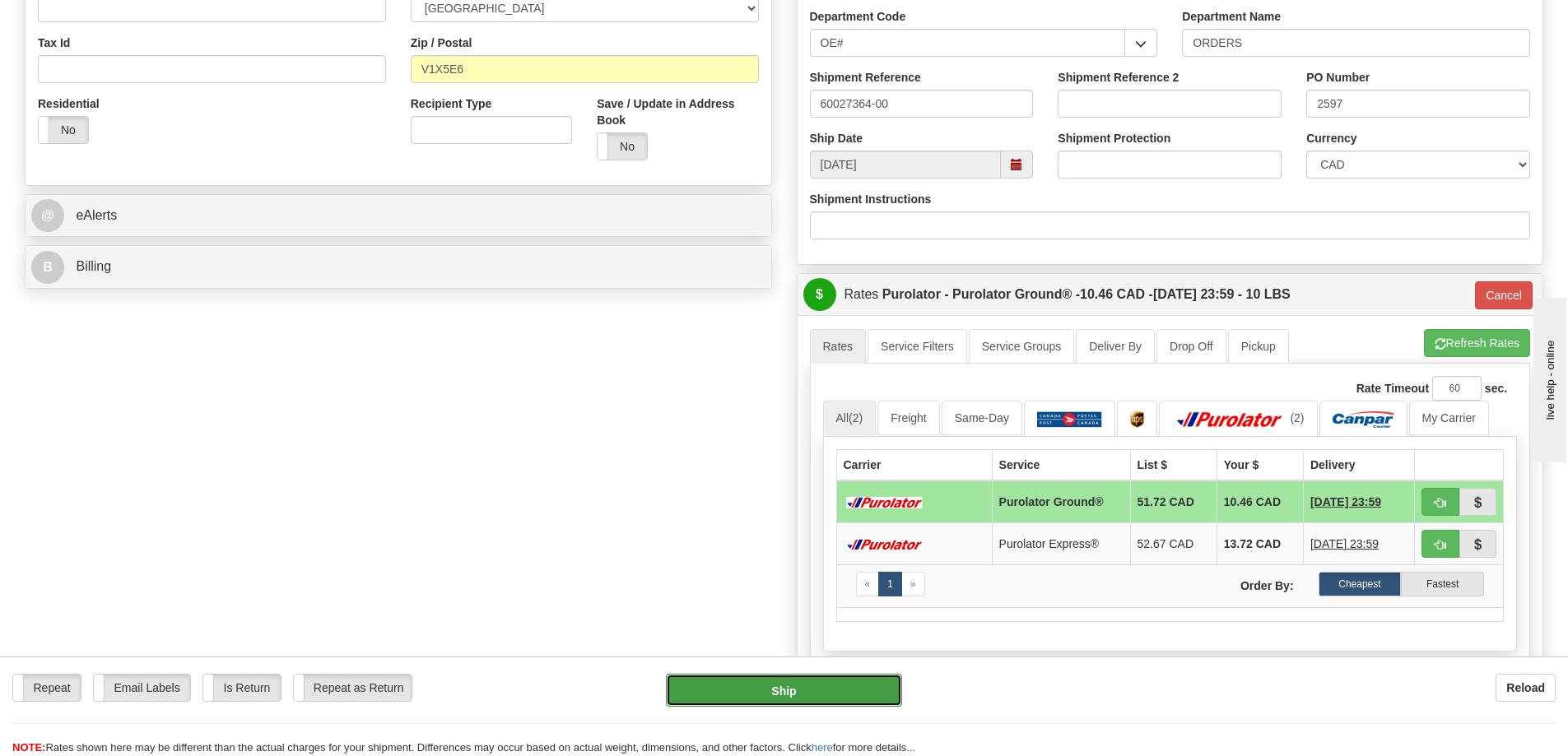
click at [833, 691] on button "Ship" at bounding box center [784, 690] width 236 height 33
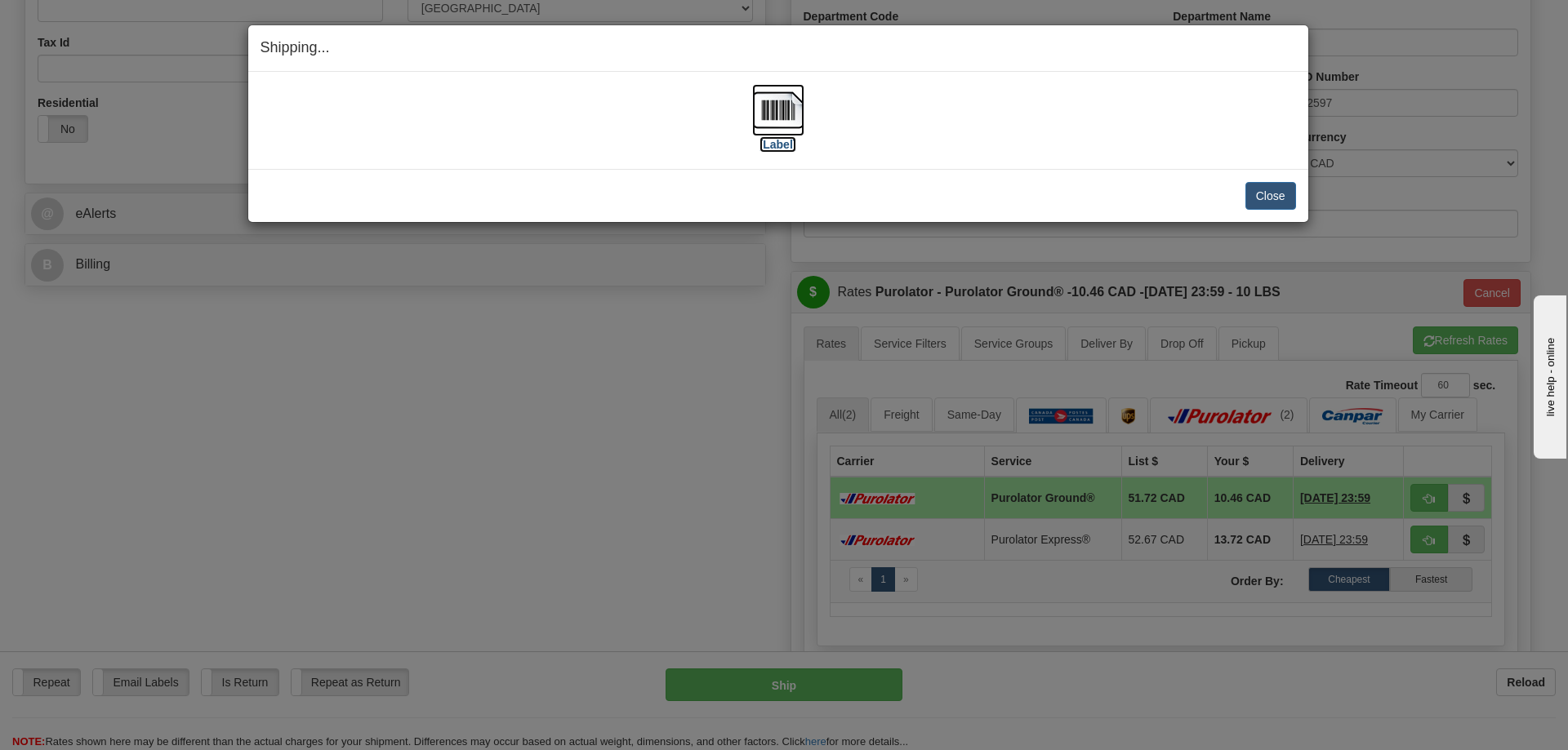
click at [785, 118] on img at bounding box center [777, 109] width 52 height 52
